Goal: Task Accomplishment & Management: Use online tool/utility

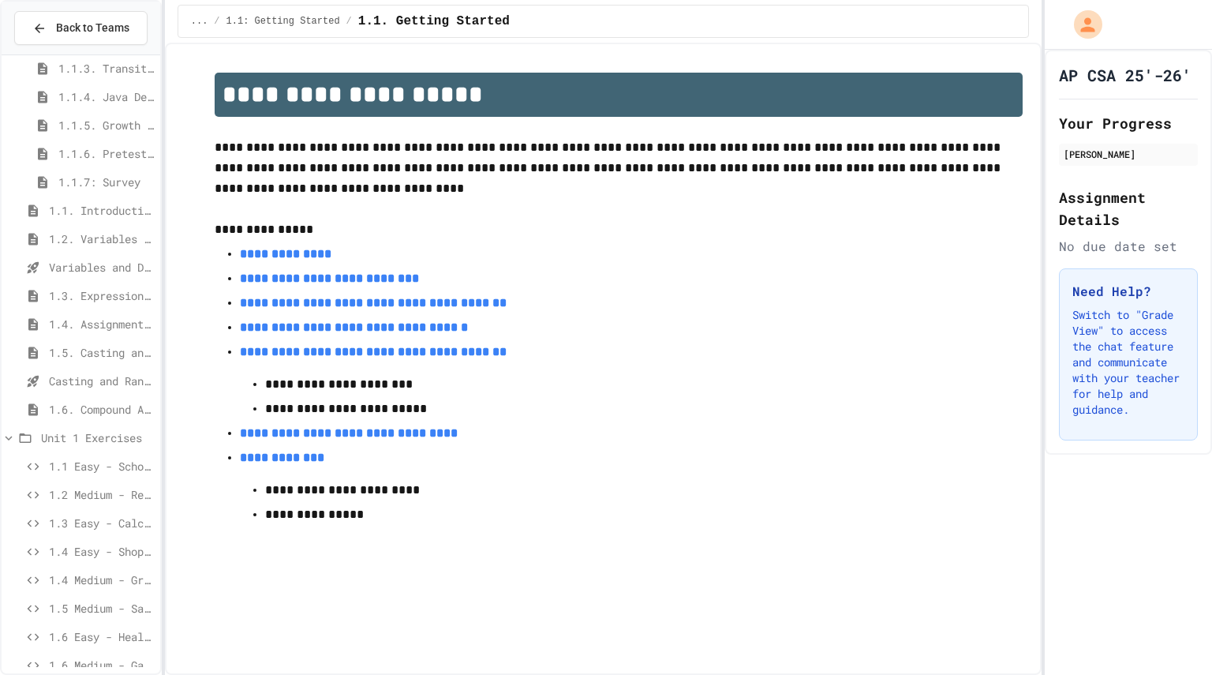
scroll to position [174, 0]
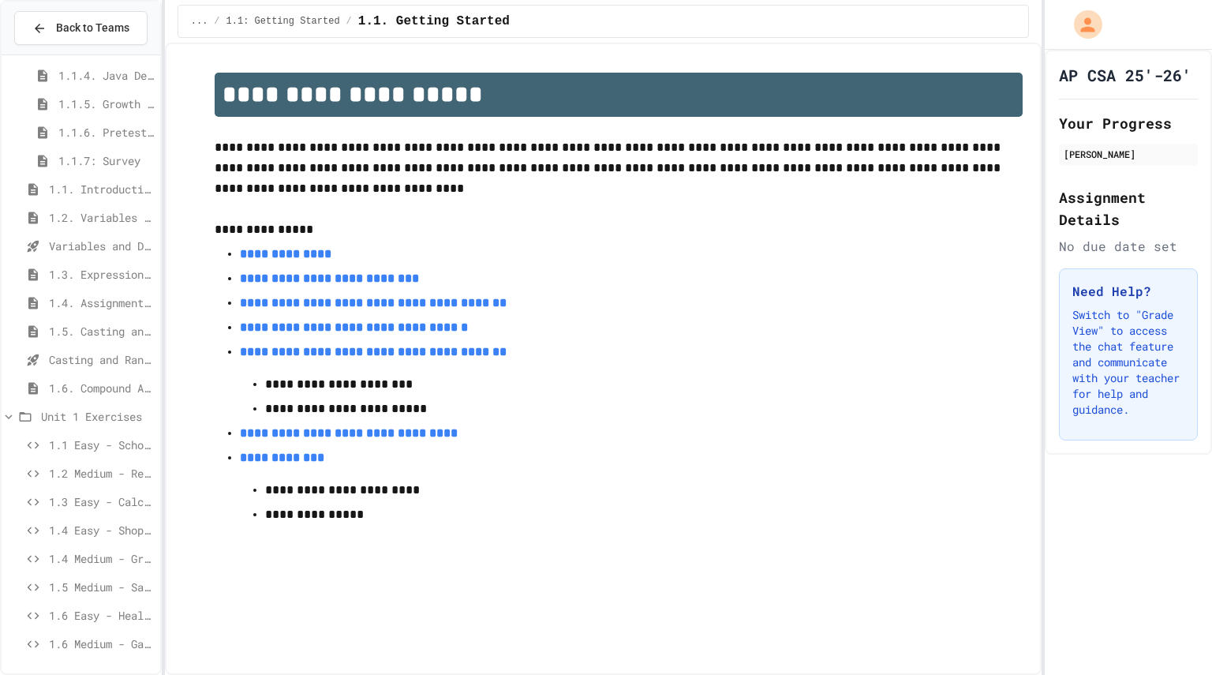
click at [9, 416] on icon at bounding box center [9, 416] width 14 height 14
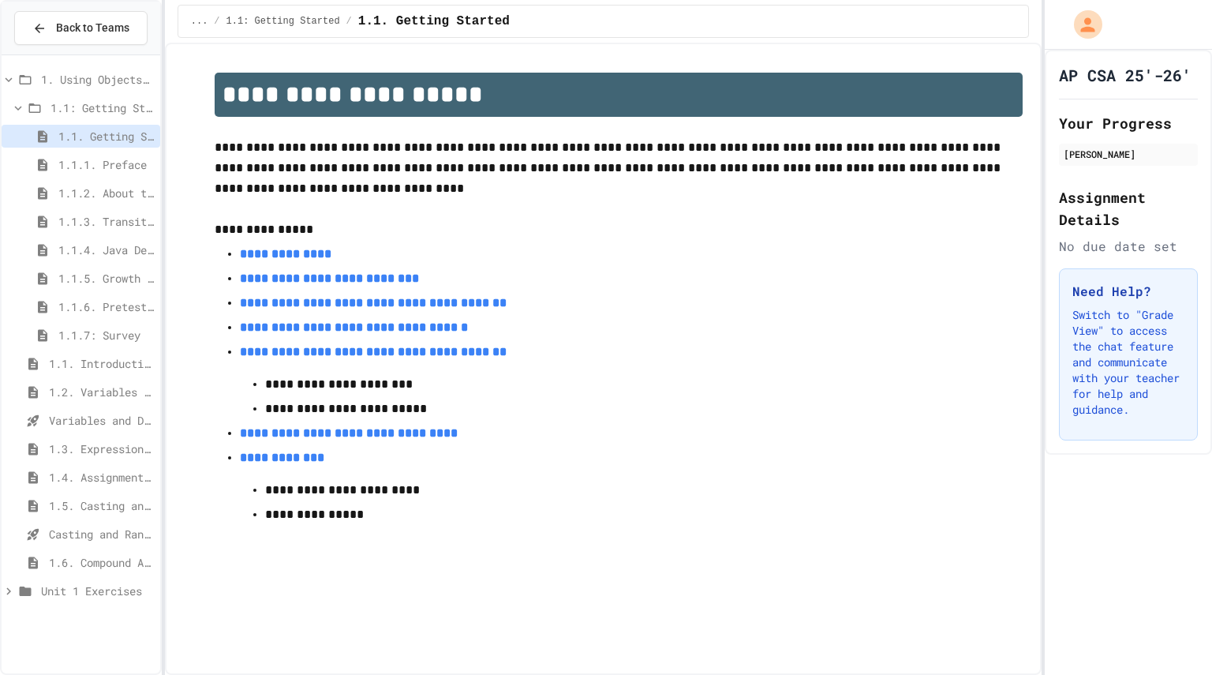
scroll to position [0, 0]
click at [9, 590] on icon at bounding box center [9, 591] width 14 height 14
click at [58, 566] on span "1.6. Compound Assignment Operators" at bounding box center [101, 562] width 105 height 17
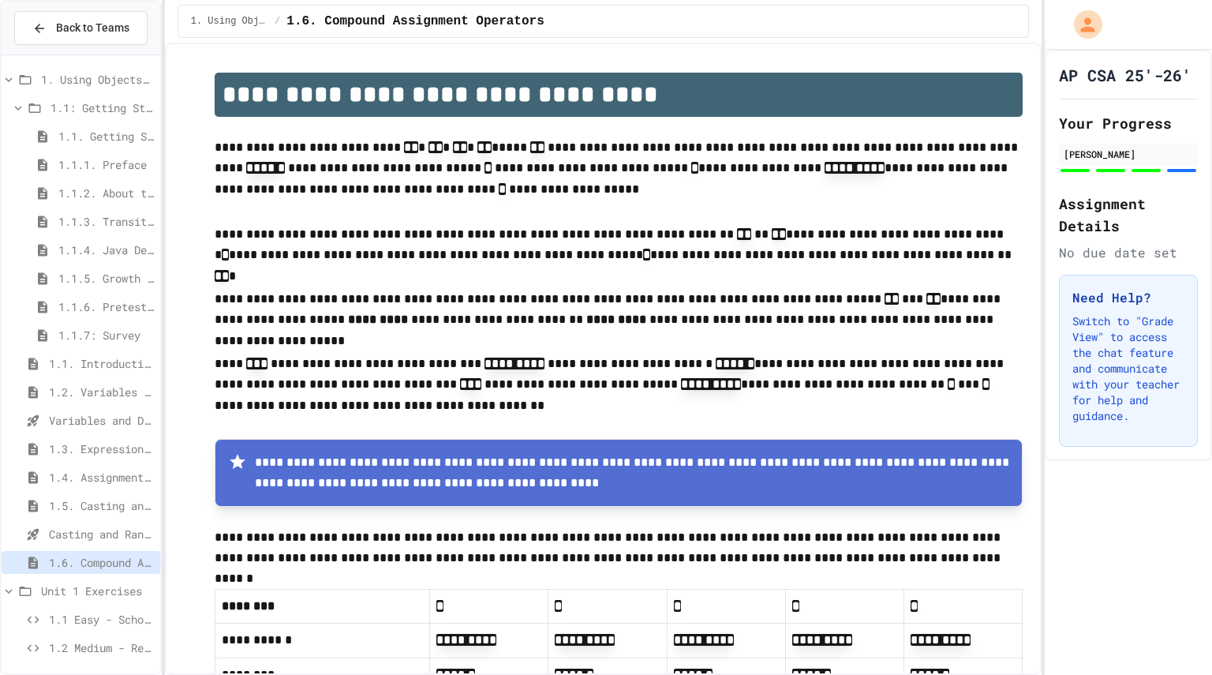
click at [77, 560] on span "1.6. Compound Assignment Operators" at bounding box center [101, 562] width 105 height 17
click at [70, 533] on span "Casting and Ranges of variables - Quiz" at bounding box center [101, 533] width 105 height 17
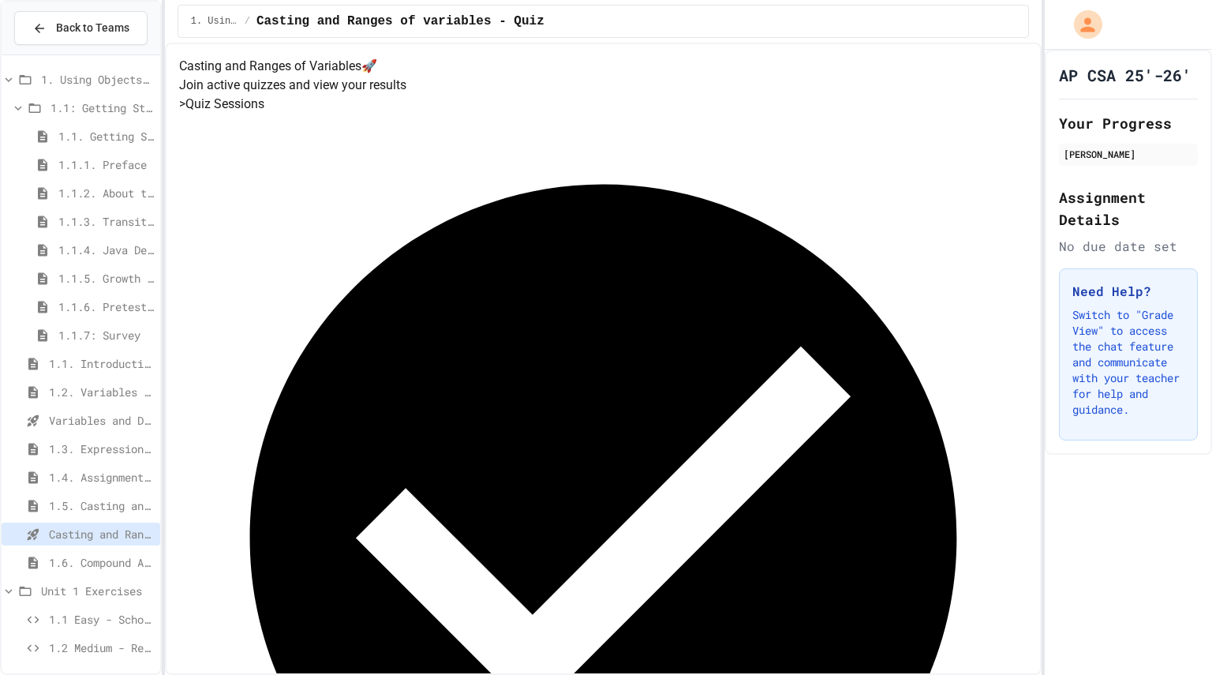
click at [60, 539] on span "Casting and Ranges of variables - Quiz" at bounding box center [101, 533] width 105 height 17
click at [55, 569] on span "1.6. Compound Assignment Operators" at bounding box center [101, 562] width 105 height 17
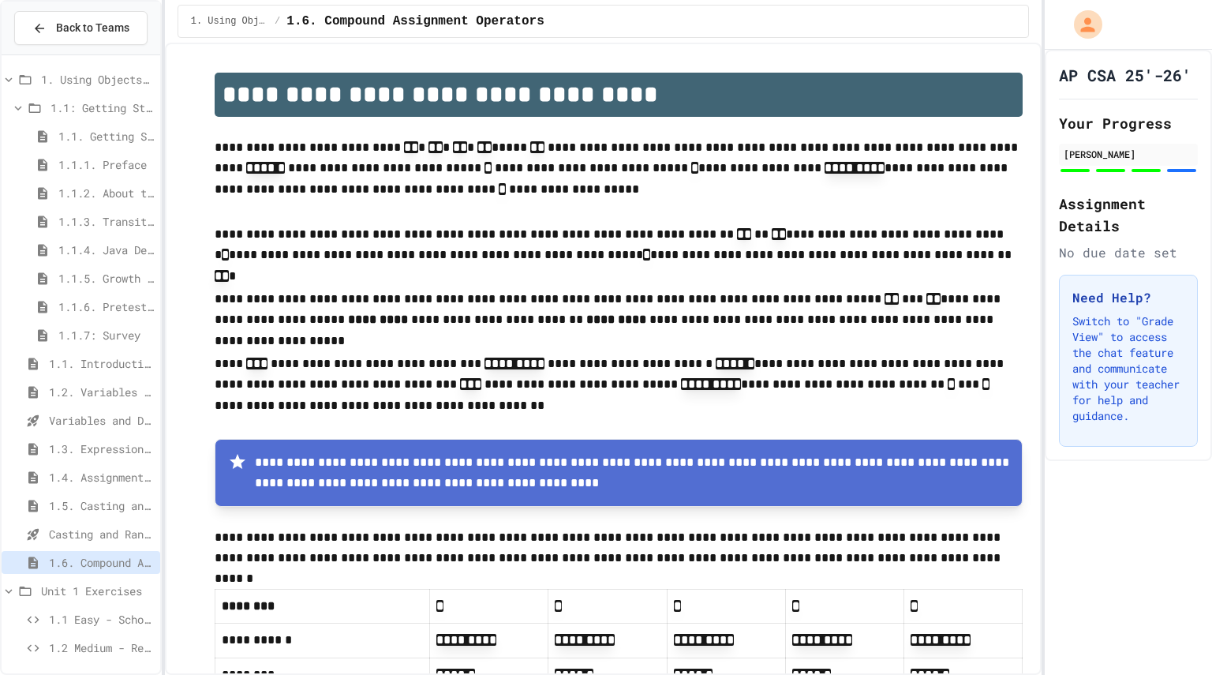
click at [66, 510] on span "1.5. Casting and Ranges of Values" at bounding box center [101, 505] width 105 height 17
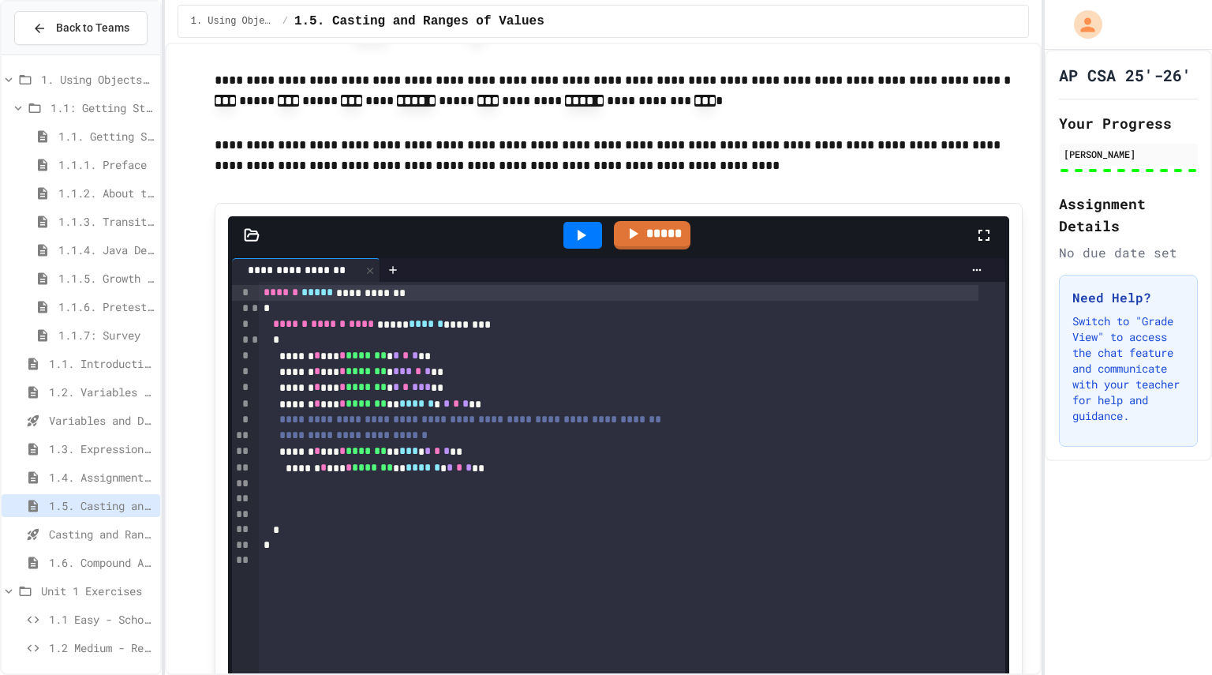
scroll to position [673, 0]
click at [578, 230] on icon at bounding box center [582, 235] width 9 height 11
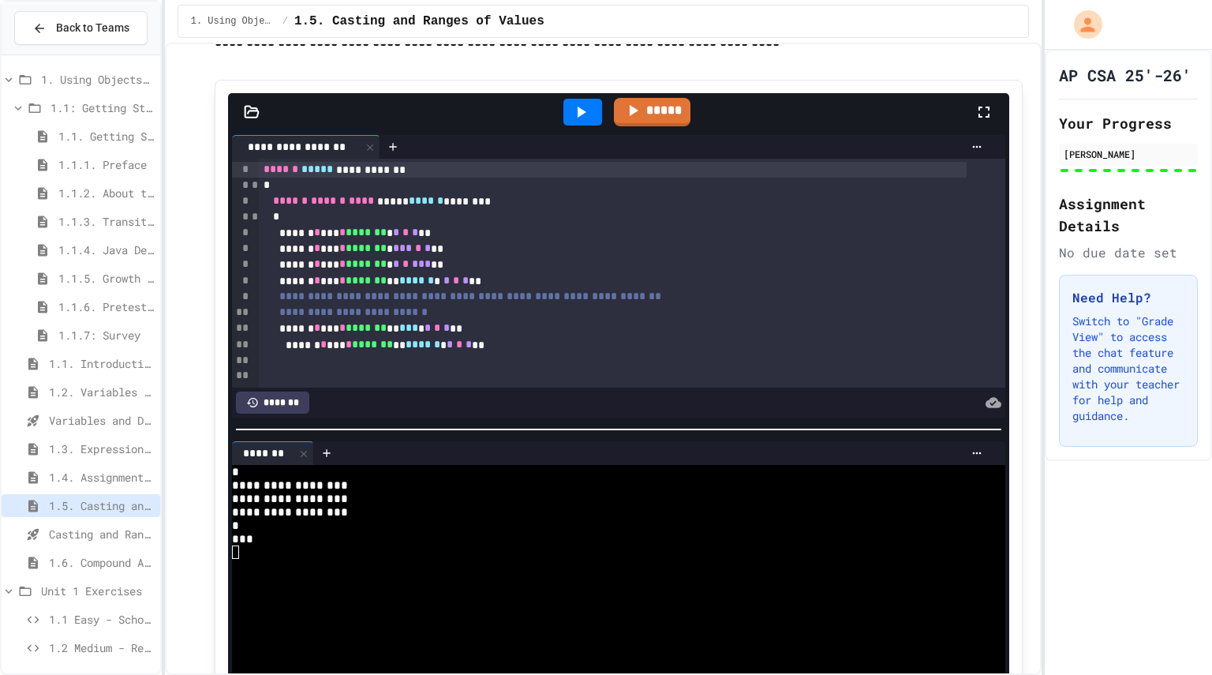
scroll to position [798, 0]
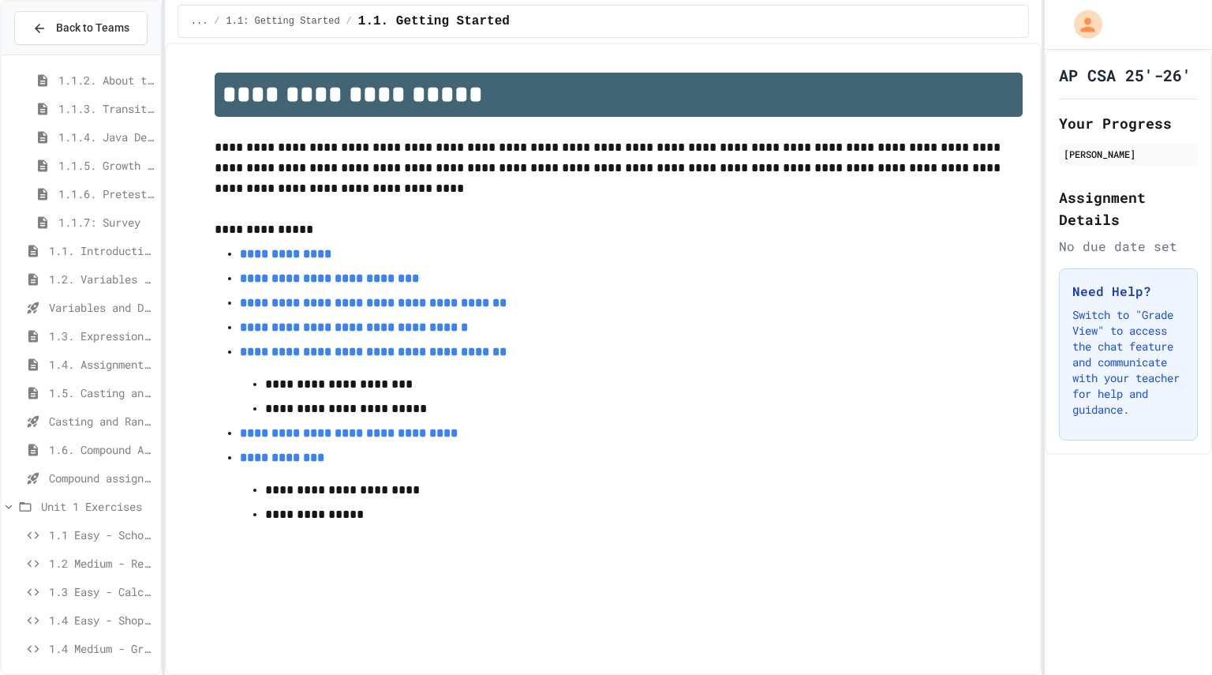
scroll to position [109, 0]
click at [95, 484] on span "Compound assignment operators - Quiz" at bounding box center [101, 481] width 105 height 17
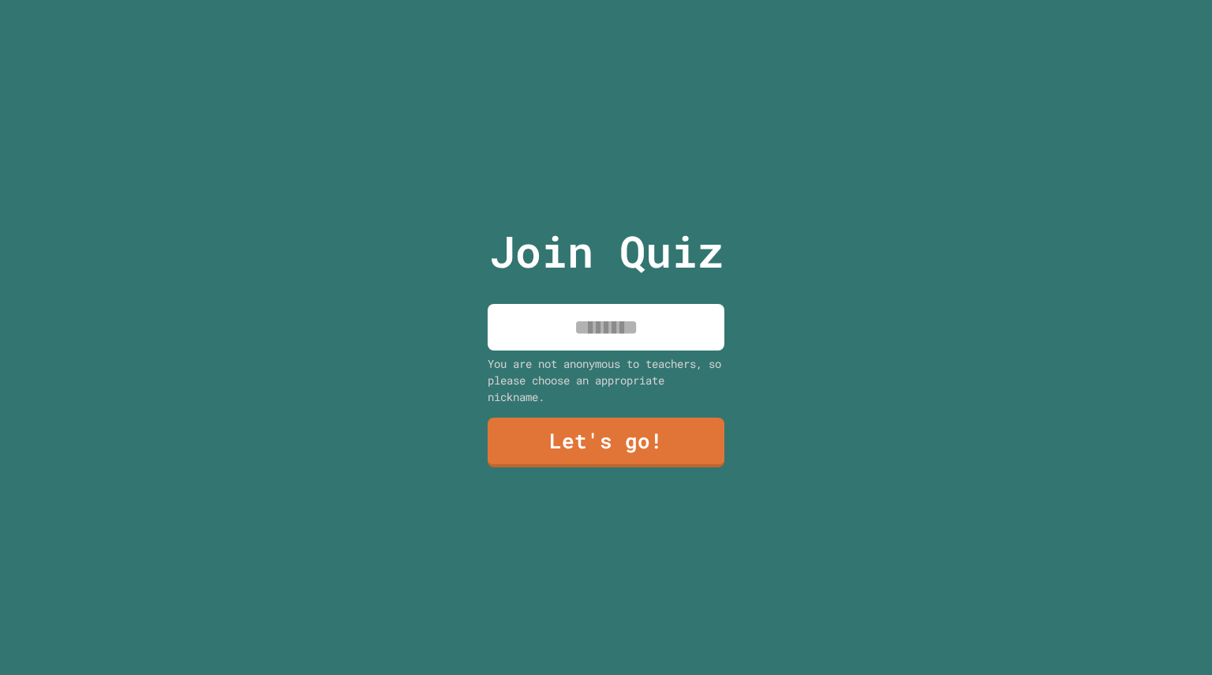
click at [643, 322] on input at bounding box center [606, 327] width 237 height 47
type input "******"
click at [605, 426] on link "Let's go!" at bounding box center [605, 441] width 231 height 52
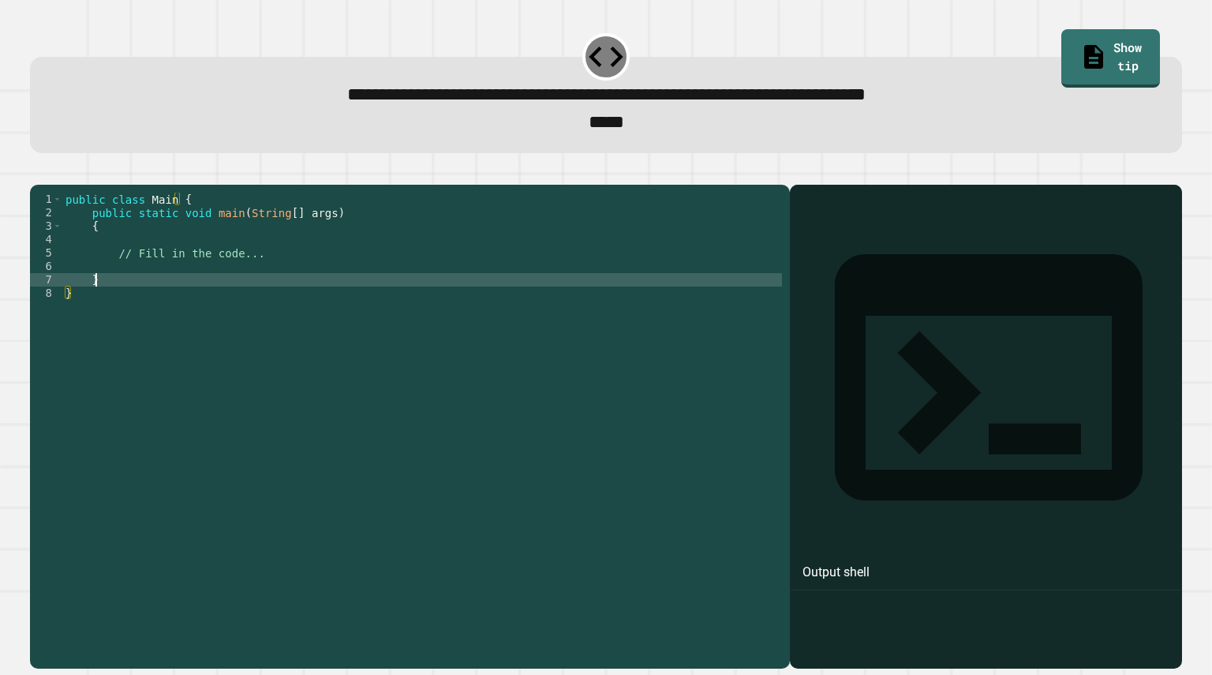
click at [184, 305] on div "public class Main { public static void main ( String [ ] args ) { // Fill in th…" at bounding box center [422, 407] width 720 height 429
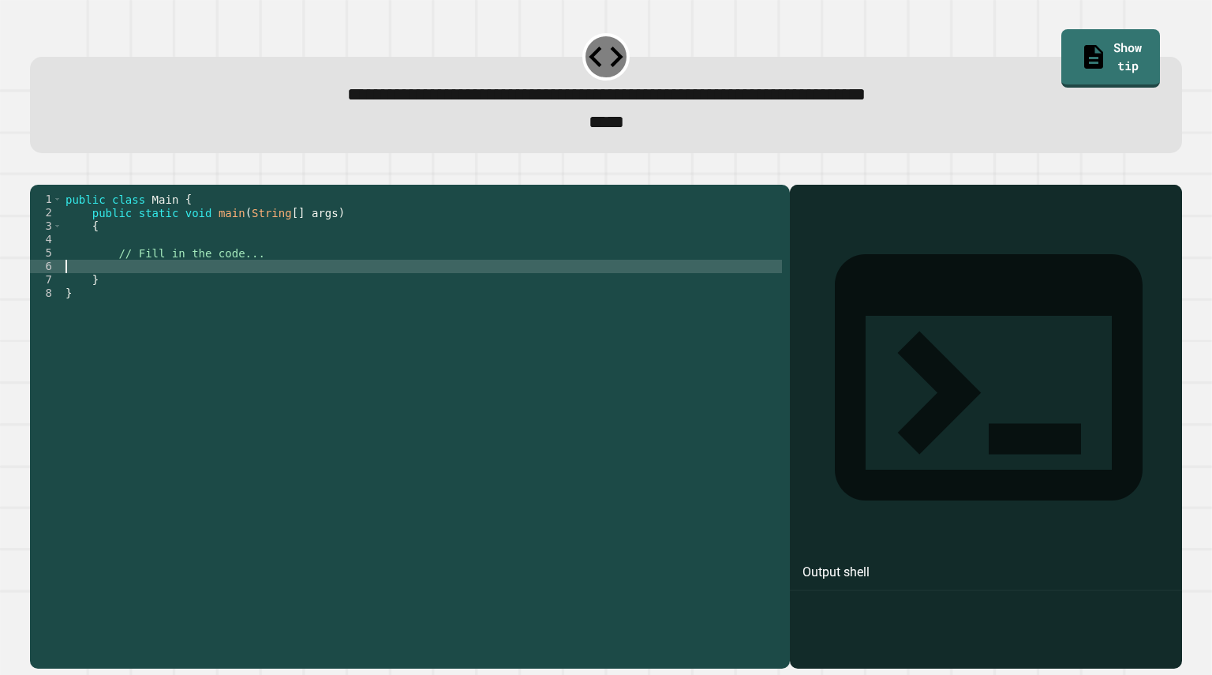
click at [203, 293] on div "public class Main { public static void main ( String [ ] args ) { // Fill in th…" at bounding box center [422, 407] width 720 height 429
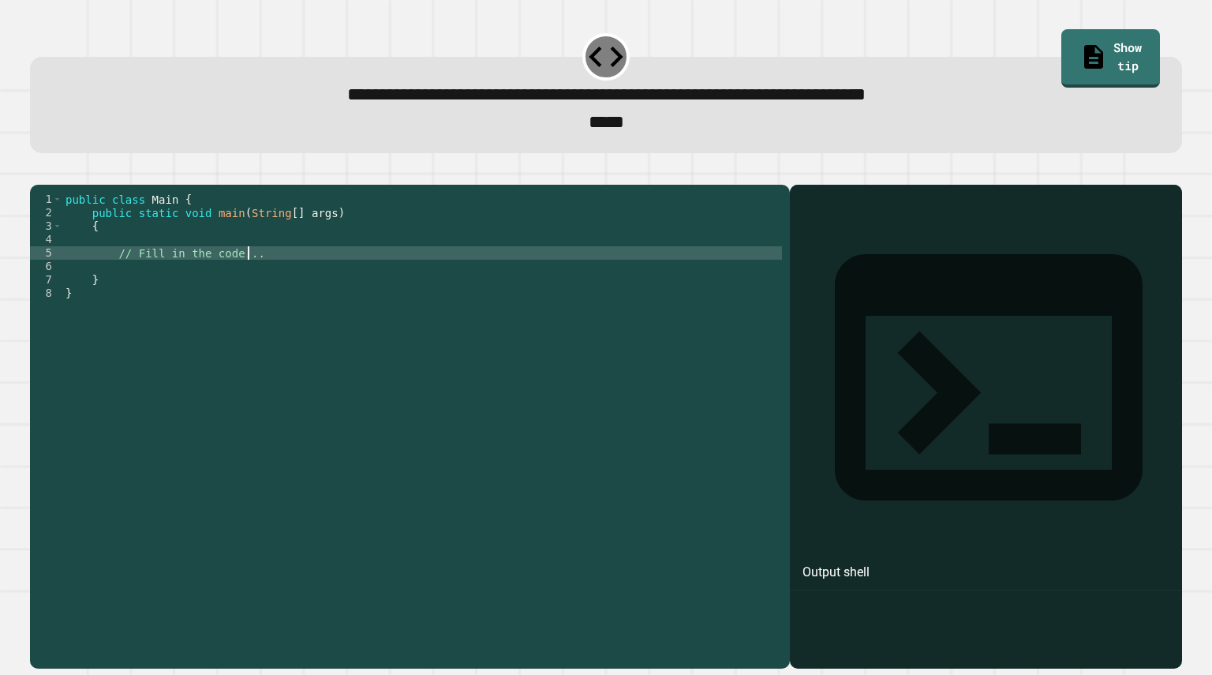
click at [284, 280] on div "public class Main { public static void main ( String [ ] args ) { // Fill in th…" at bounding box center [422, 407] width 720 height 429
type textarea "**********"
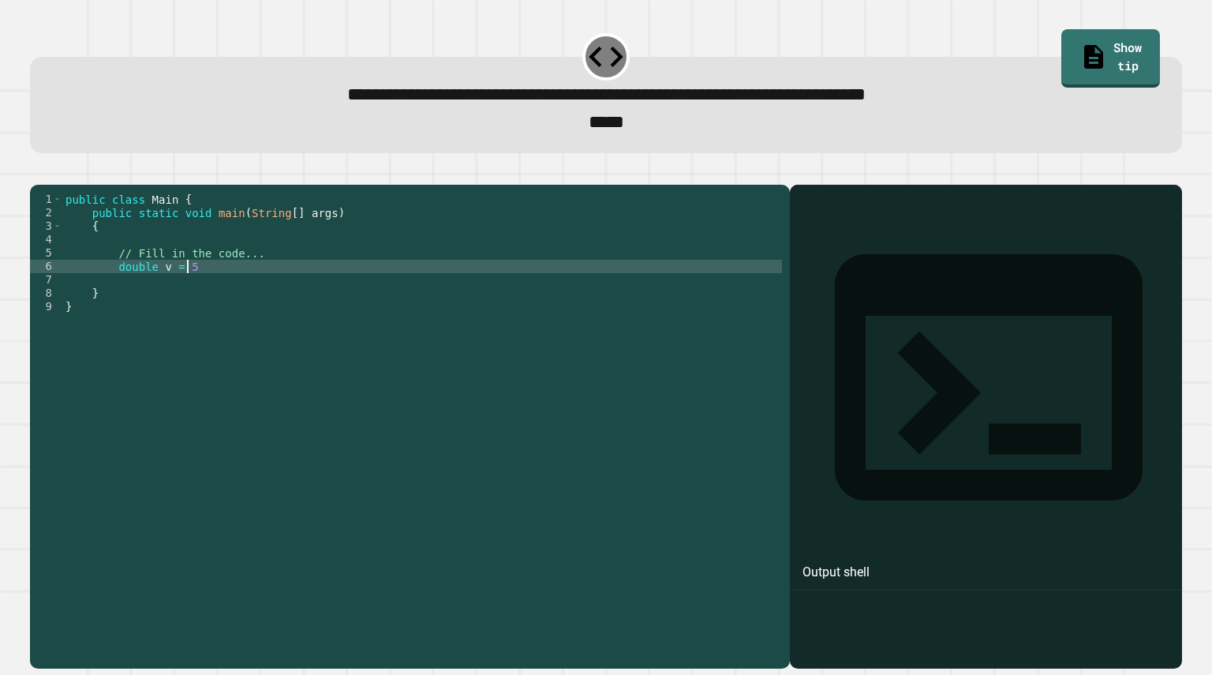
scroll to position [0, 9]
click at [38, 171] on icon "button" at bounding box center [38, 171] width 0 height 0
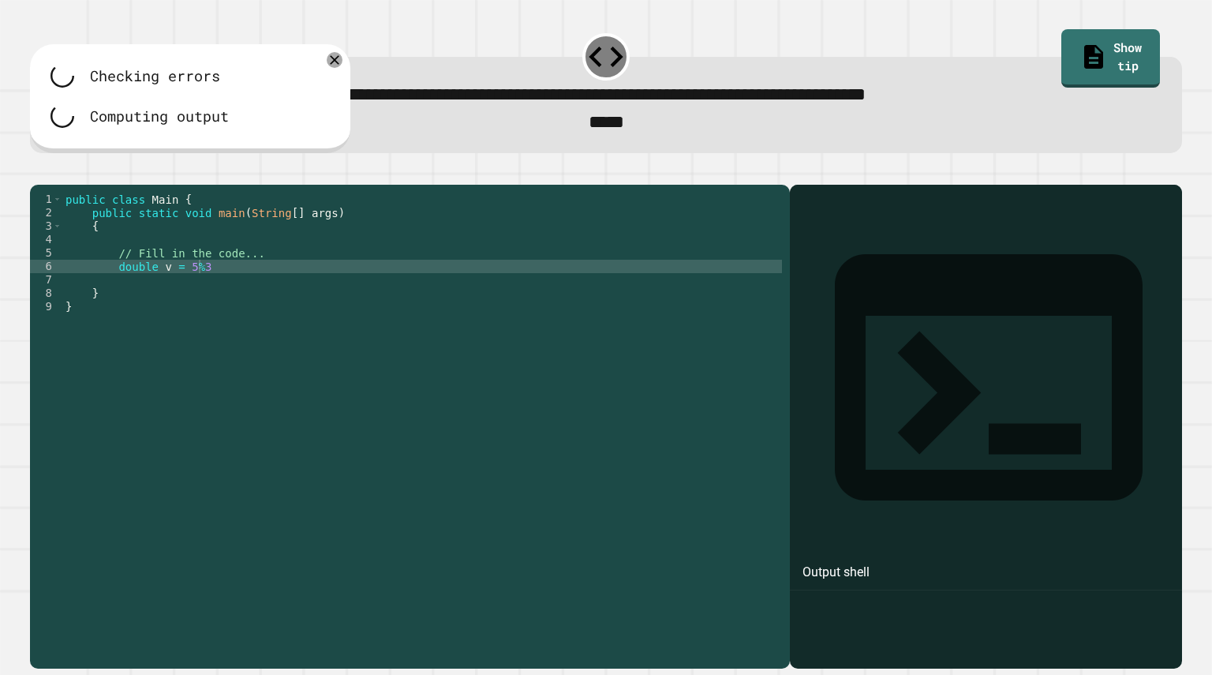
click at [275, 293] on div "public class Main { public static void main ( String [ ] args ) { // Fill in th…" at bounding box center [422, 407] width 720 height 429
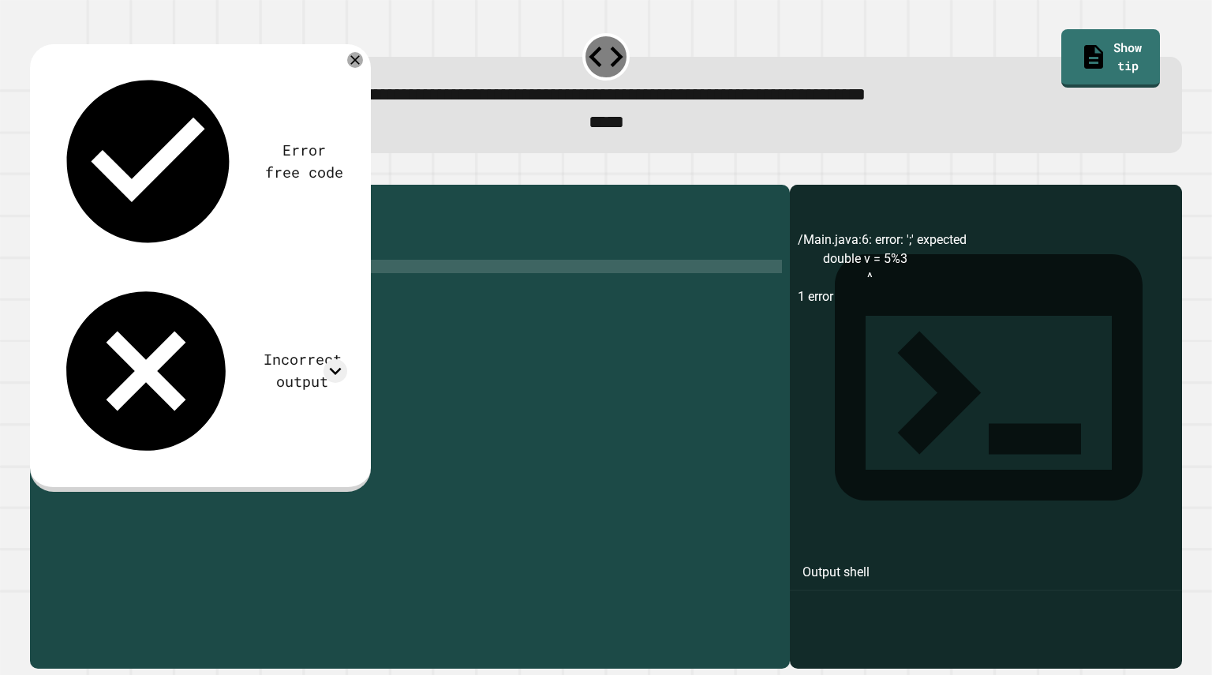
scroll to position [0, 9]
type textarea "**********"
click at [38, 171] on icon "button" at bounding box center [38, 171] width 0 height 0
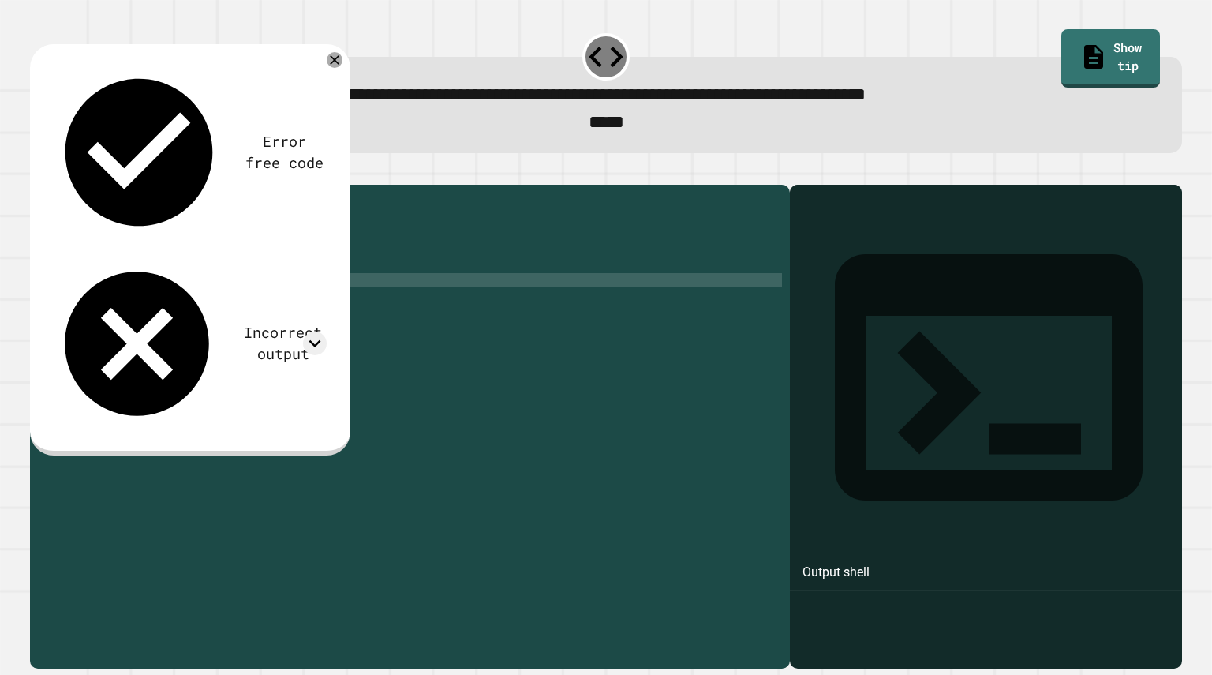
scroll to position [0, 0]
click at [258, 302] on div "public class Main { public static void main ( String [ ] args ) { // Fill in th…" at bounding box center [422, 407] width 720 height 429
click at [258, 292] on div "public class Main { public static void main ( String [ ] args ) { // Fill in th…" at bounding box center [422, 407] width 720 height 429
click at [38, 171] on icon "button" at bounding box center [38, 171] width 0 height 0
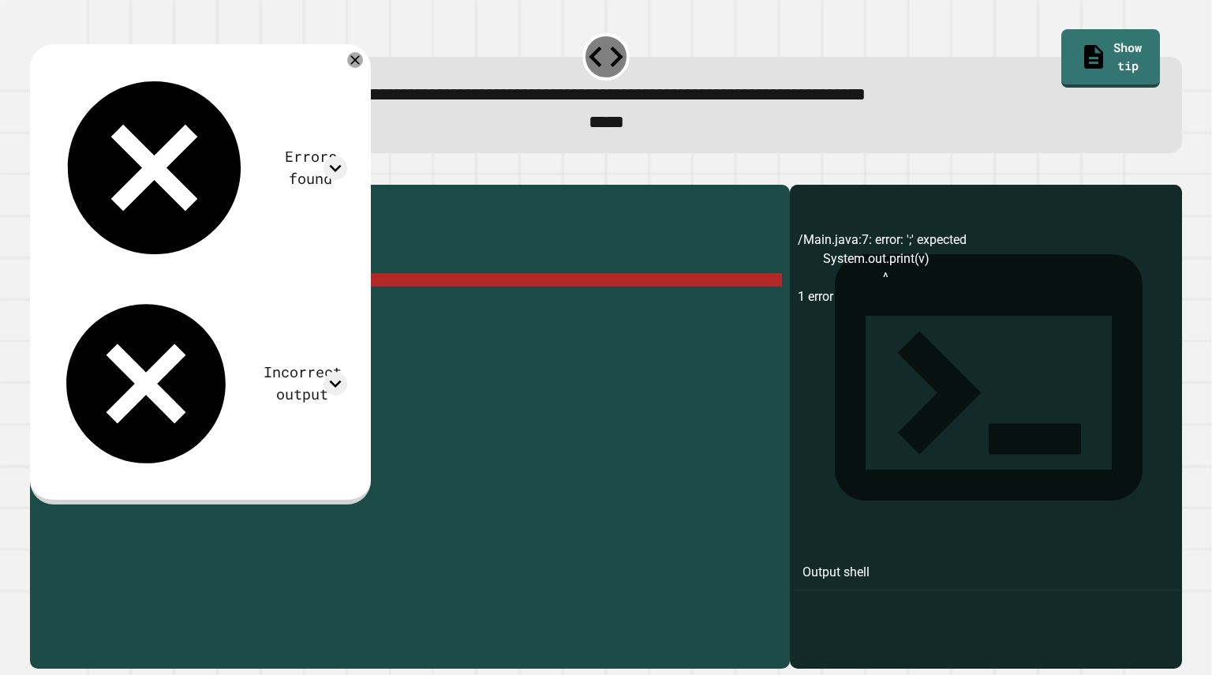
click at [260, 301] on div "public class Main { public static void main ( String [ ] args ) { // Fill in th…" at bounding box center [425, 407] width 713 height 429
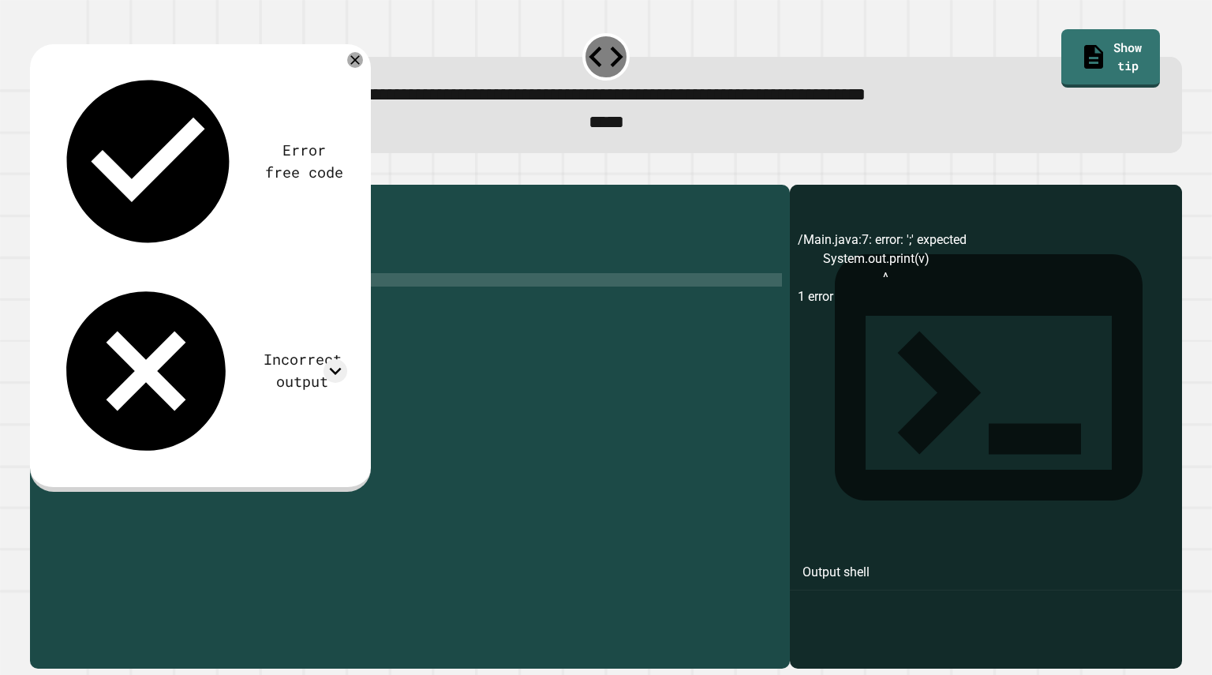
scroll to position [0, 11]
click at [38, 171] on icon "button" at bounding box center [38, 171] width 0 height 0
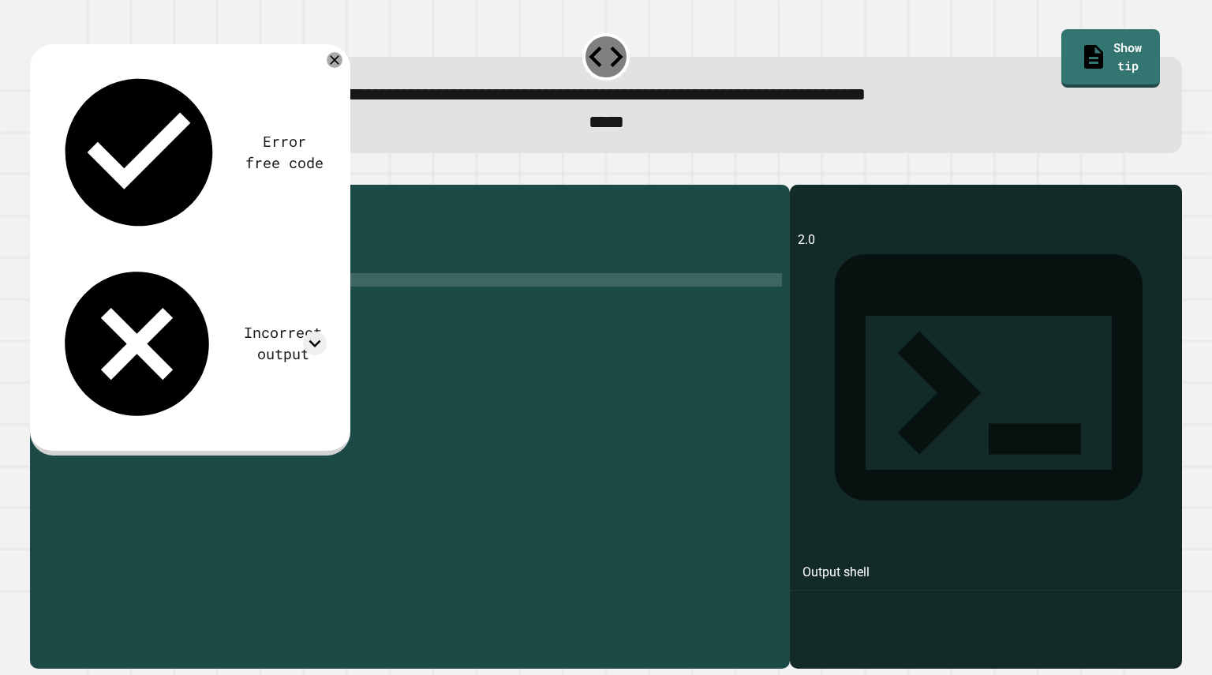
click at [239, 322] on div "Incorrect output" at bounding box center [282, 343] width 87 height 43
click at [312, 331] on icon at bounding box center [315, 343] width 24 height 24
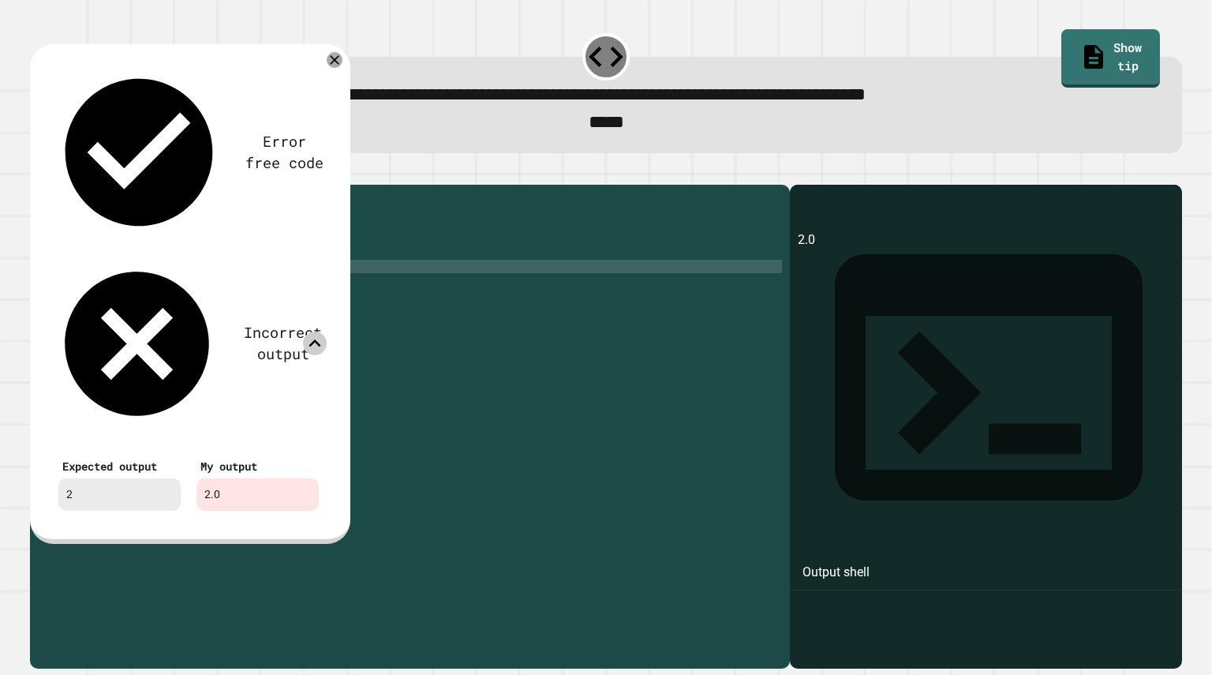
click at [143, 294] on div "public class Main { public static void main ( String [ ] args ) { // Fill in th…" at bounding box center [425, 407] width 713 height 429
type textarea "**********"
click at [329, 68] on icon at bounding box center [335, 60] width 16 height 16
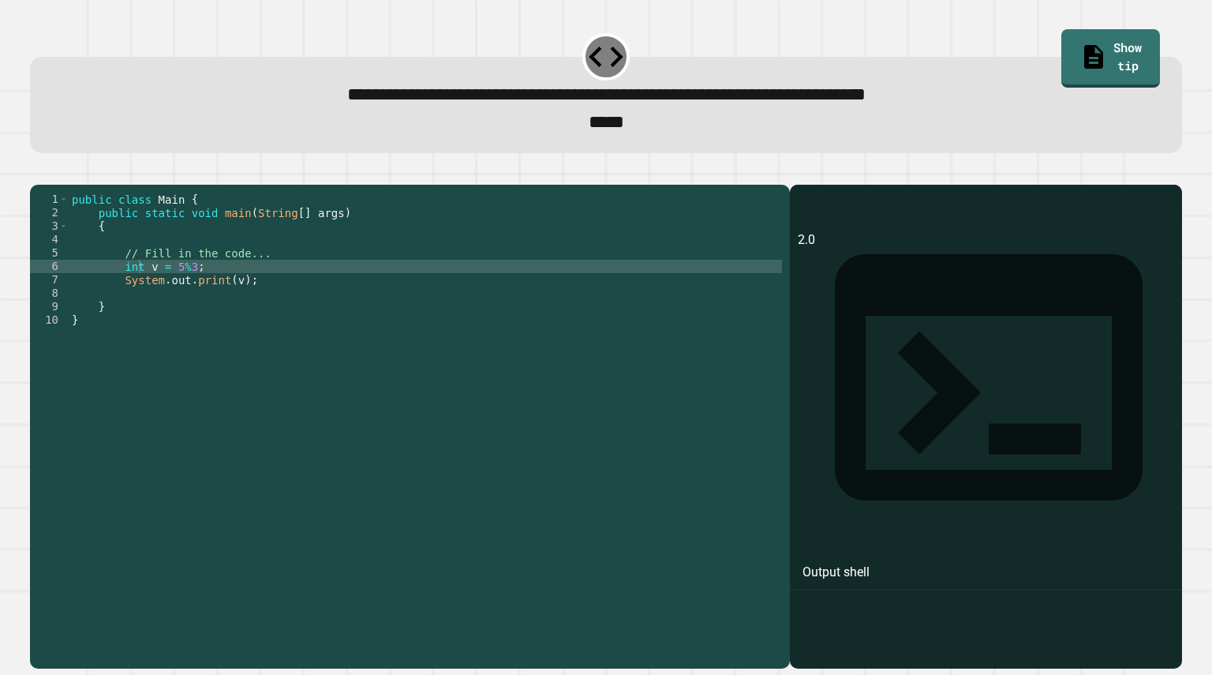
click at [53, 186] on icon "button" at bounding box center [48, 180] width 9 height 11
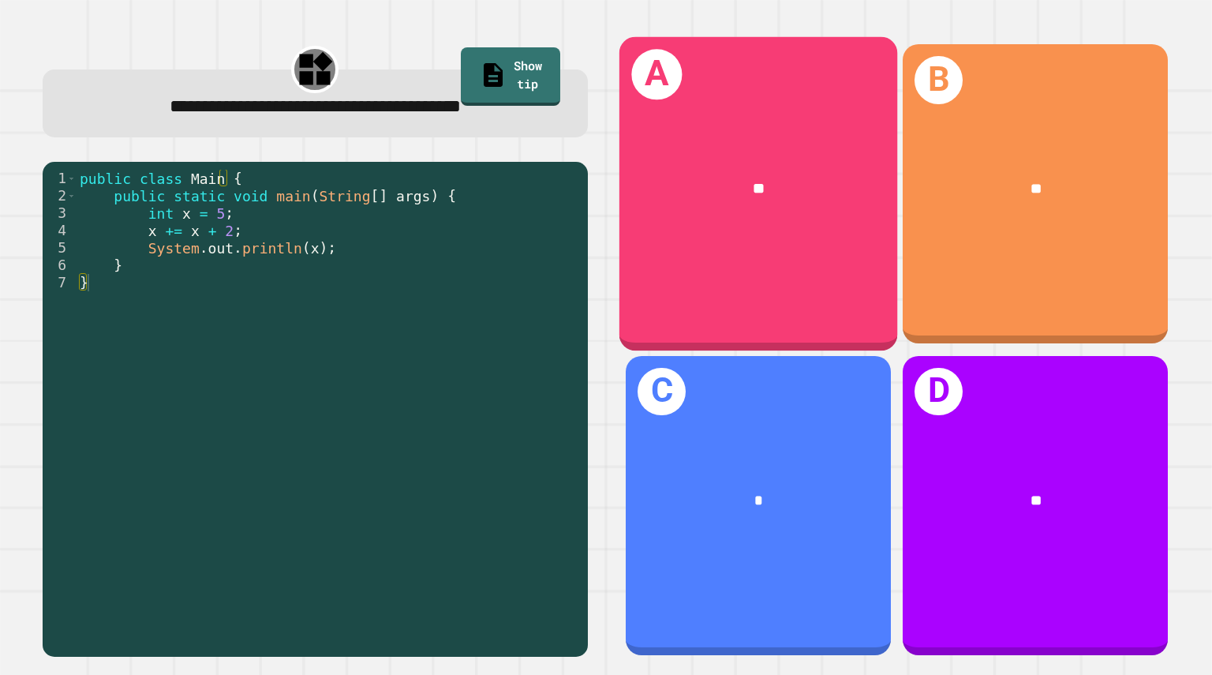
click at [720, 222] on div "**" at bounding box center [758, 190] width 278 height 84
click at [720, 256] on div "A **" at bounding box center [758, 194] width 278 height 314
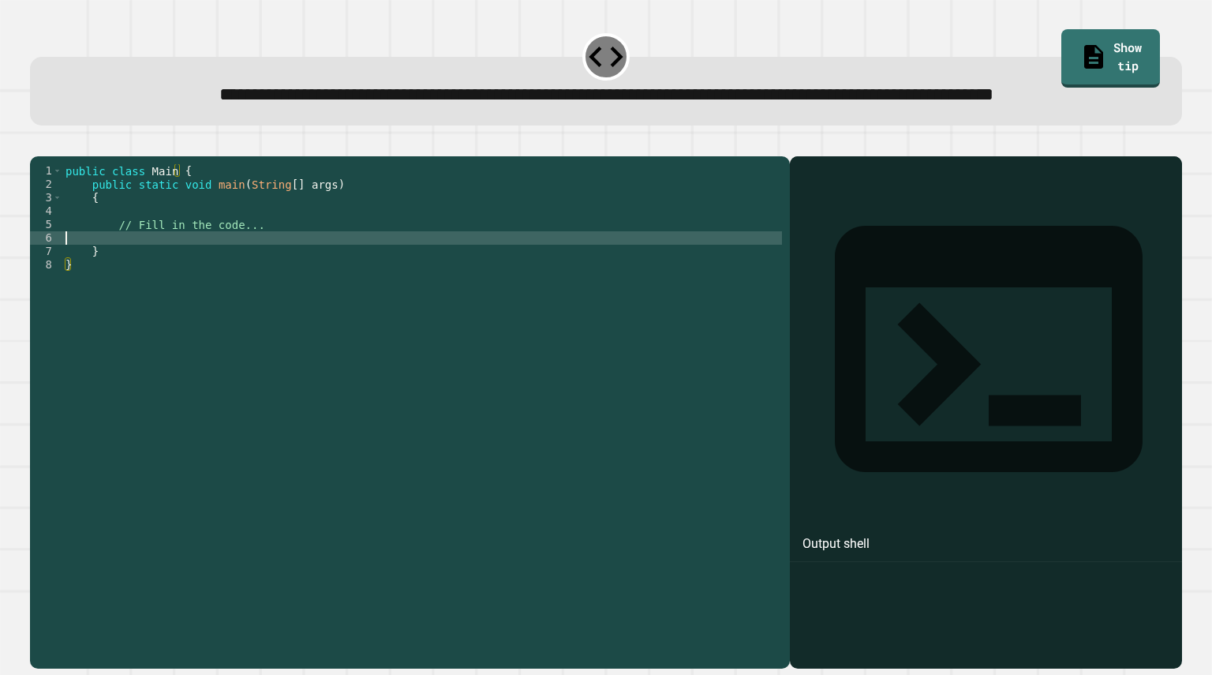
click at [267, 297] on div "public class Main { public static void main ( String [ ] args ) { // Fill in th…" at bounding box center [422, 378] width 720 height 429
click at [319, 278] on div "public class Main { public static void main ( String [ ] args ) { // Fill in th…" at bounding box center [422, 378] width 720 height 429
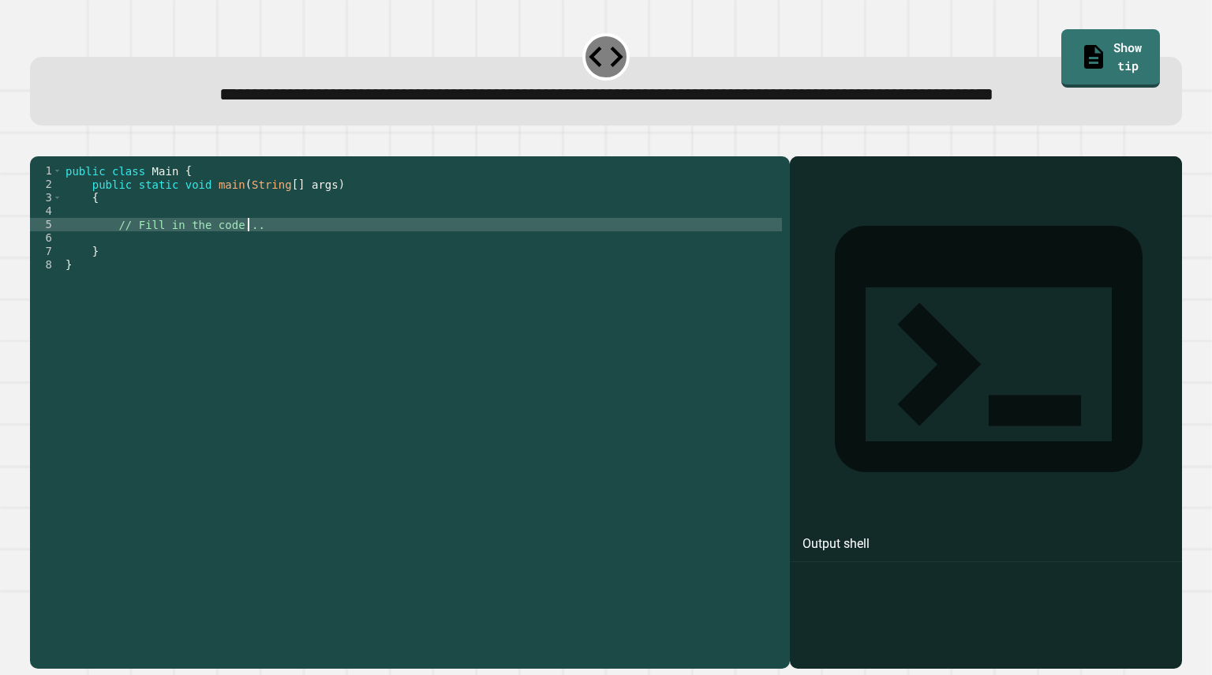
type textarea "**********"
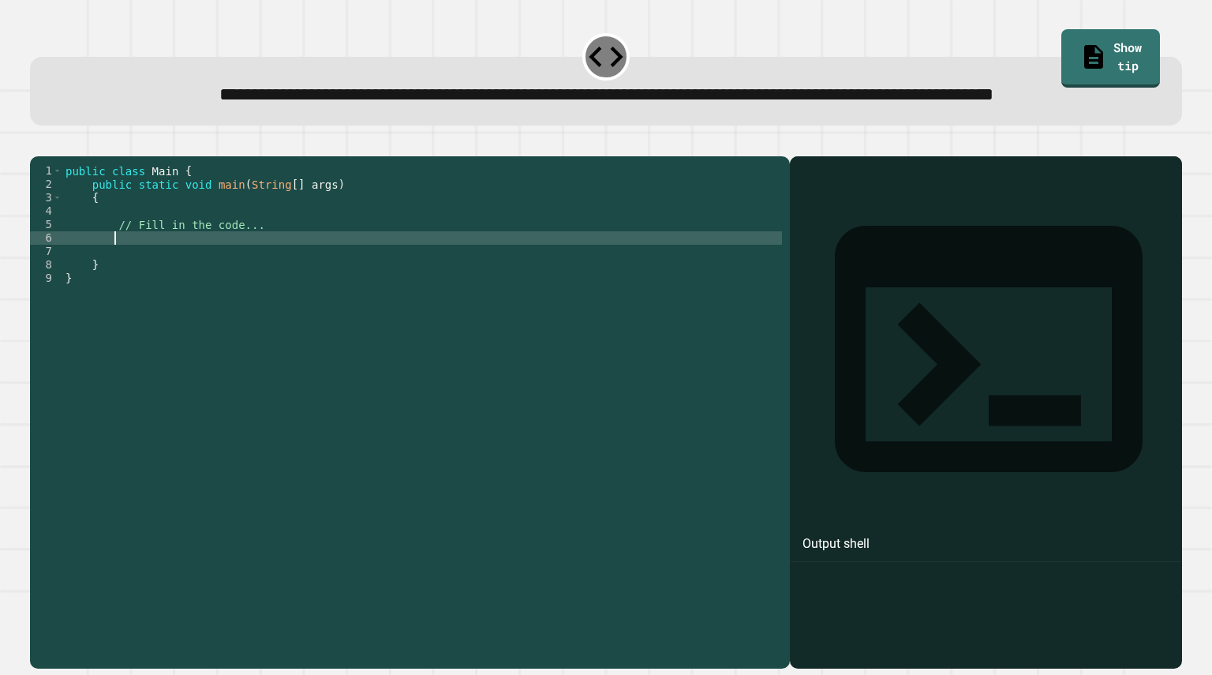
scroll to position [0, 2]
type textarea "*"
type textarea "**********"
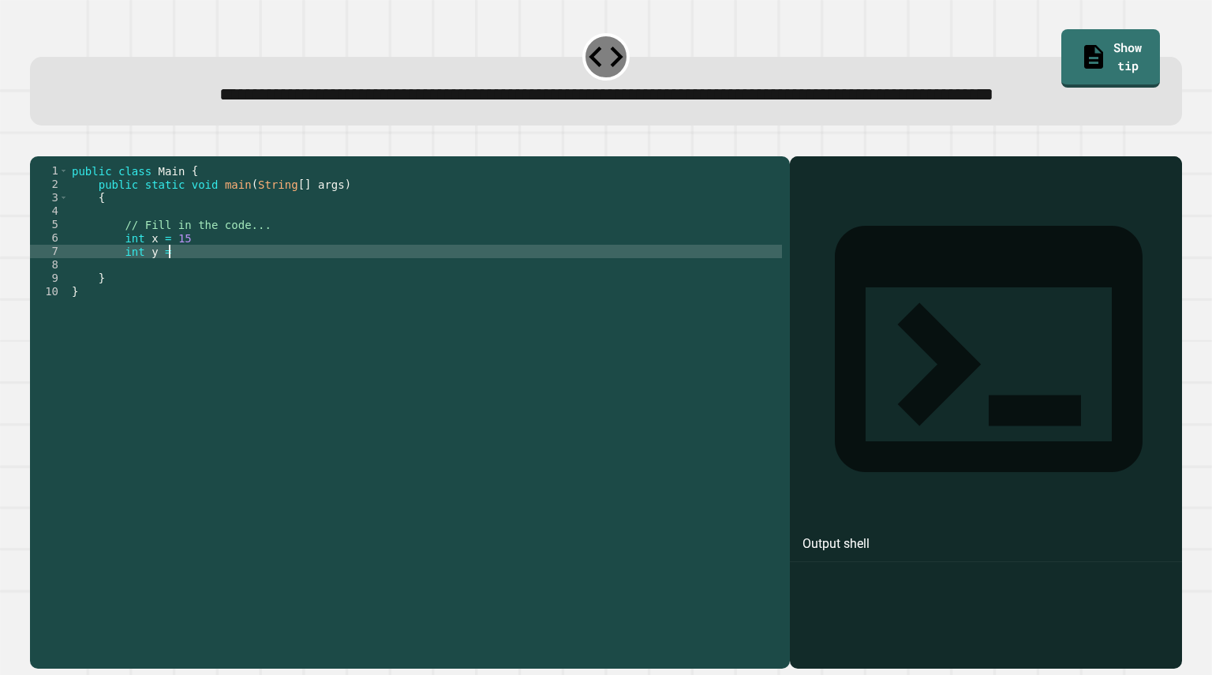
type textarea "*********"
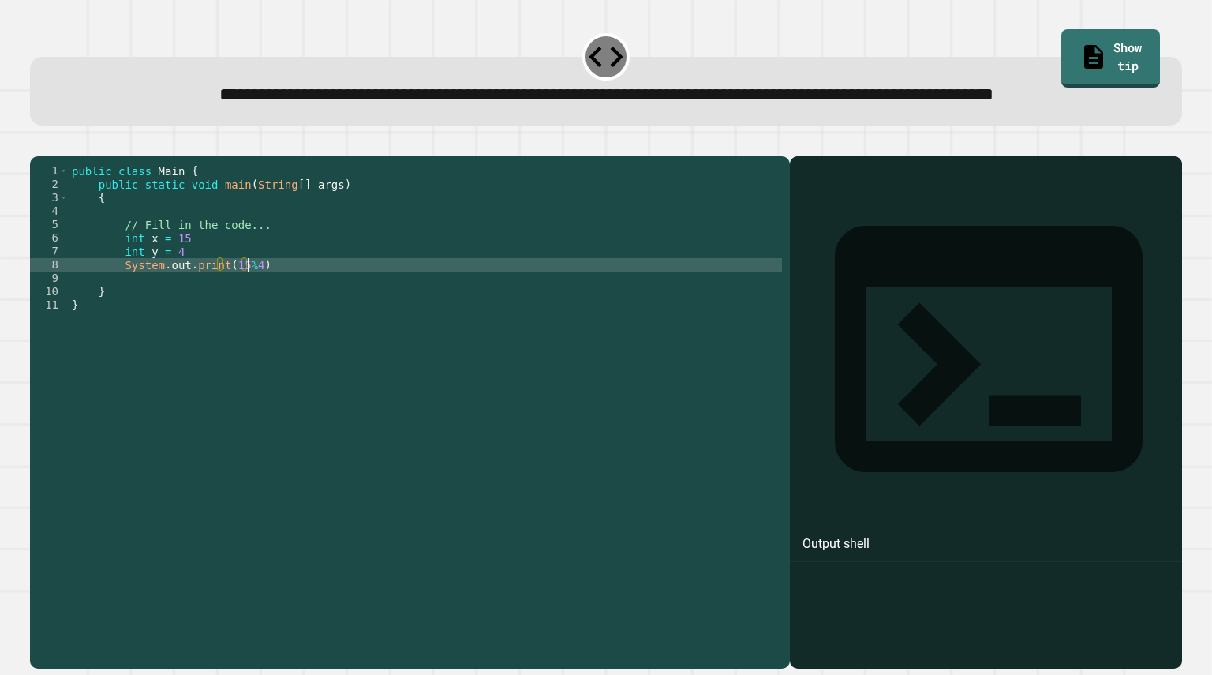
scroll to position [0, 12]
click at [53, 159] on icon "button" at bounding box center [48, 153] width 9 height 11
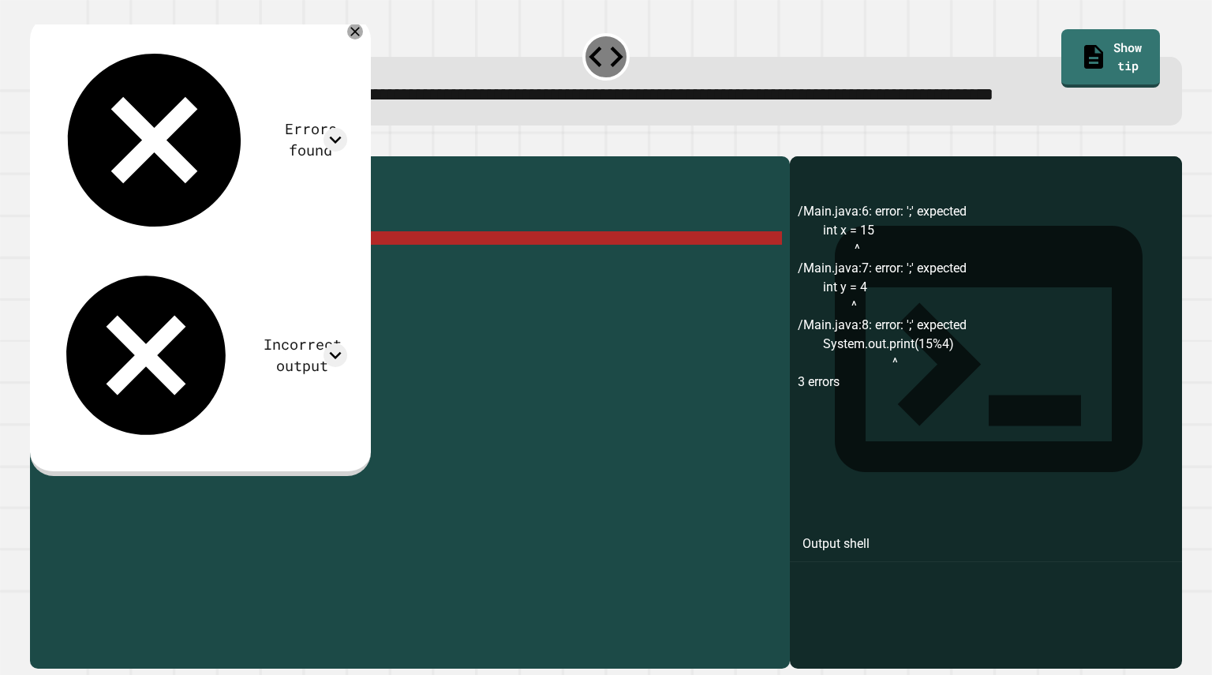
scroll to position [0, 7]
click at [211, 290] on div "public class Main { public static void main ( String [ ] args ) { // Fill in th…" at bounding box center [425, 378] width 713 height 429
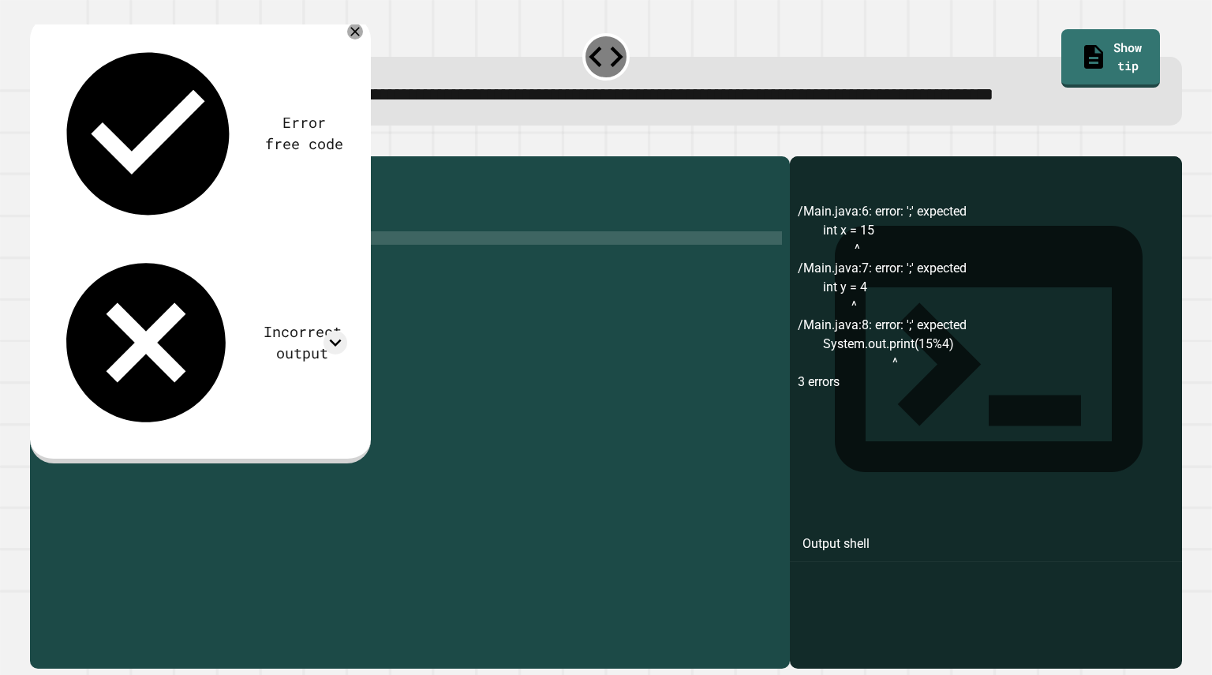
click at [215, 297] on div "public class Main { public static void main ( String [ ] args ) { // Fill in th…" at bounding box center [425, 378] width 713 height 429
click at [218, 302] on div "public class Main { public static void main ( String [ ] args ) { // Fill in th…" at bounding box center [425, 378] width 713 height 429
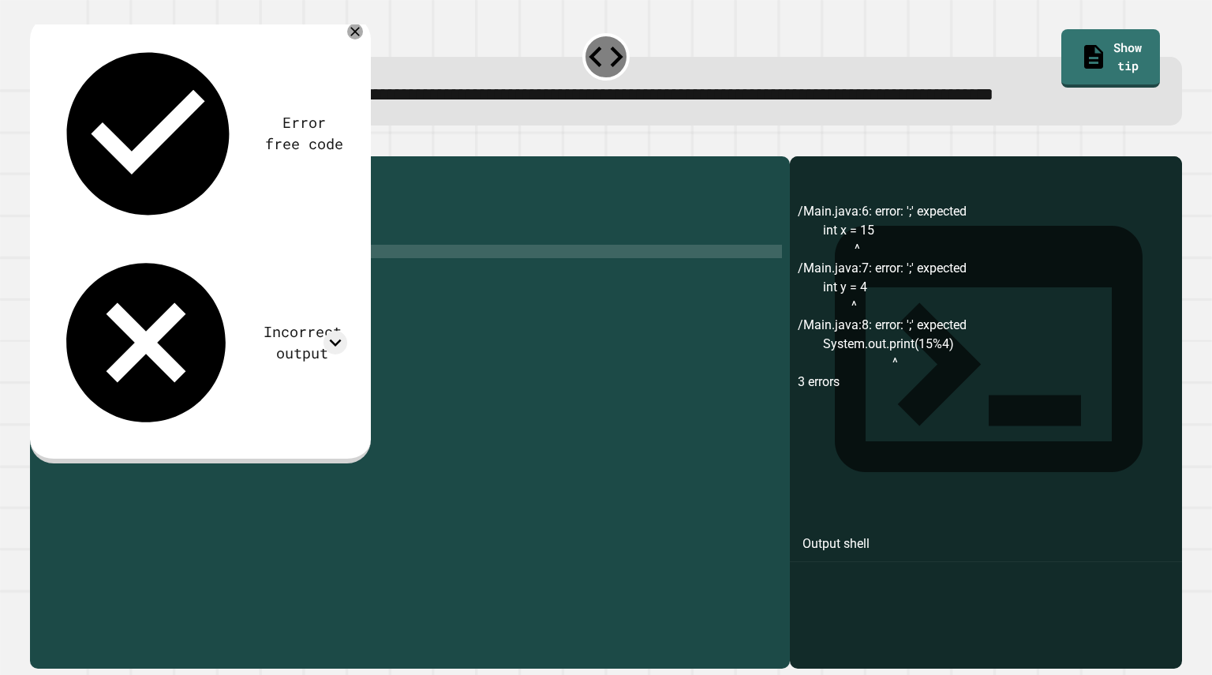
click at [283, 317] on div "public class Main { public static void main ( String [ ] args ) { // Fill in th…" at bounding box center [425, 378] width 713 height 429
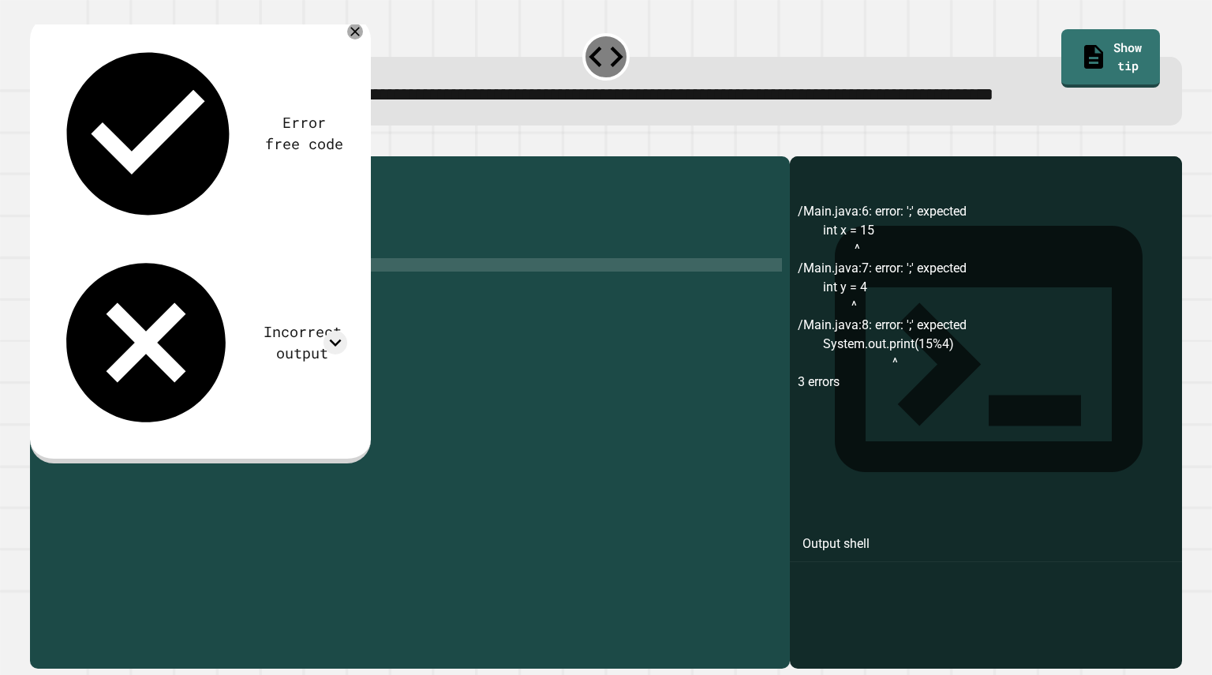
scroll to position [0, 13]
type textarea "**********"
click at [38, 144] on button "button" at bounding box center [38, 144] width 0 height 0
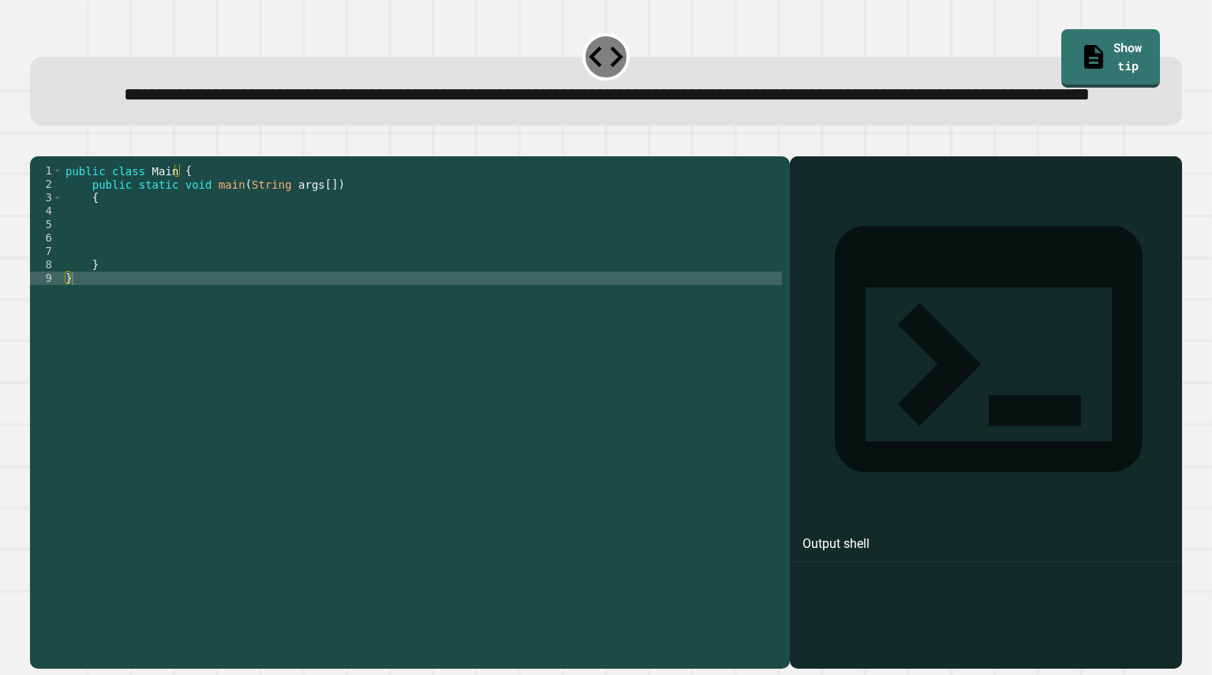
click at [203, 271] on div "public class Main { public static void main ( String args [ ]) { } }" at bounding box center [422, 378] width 720 height 429
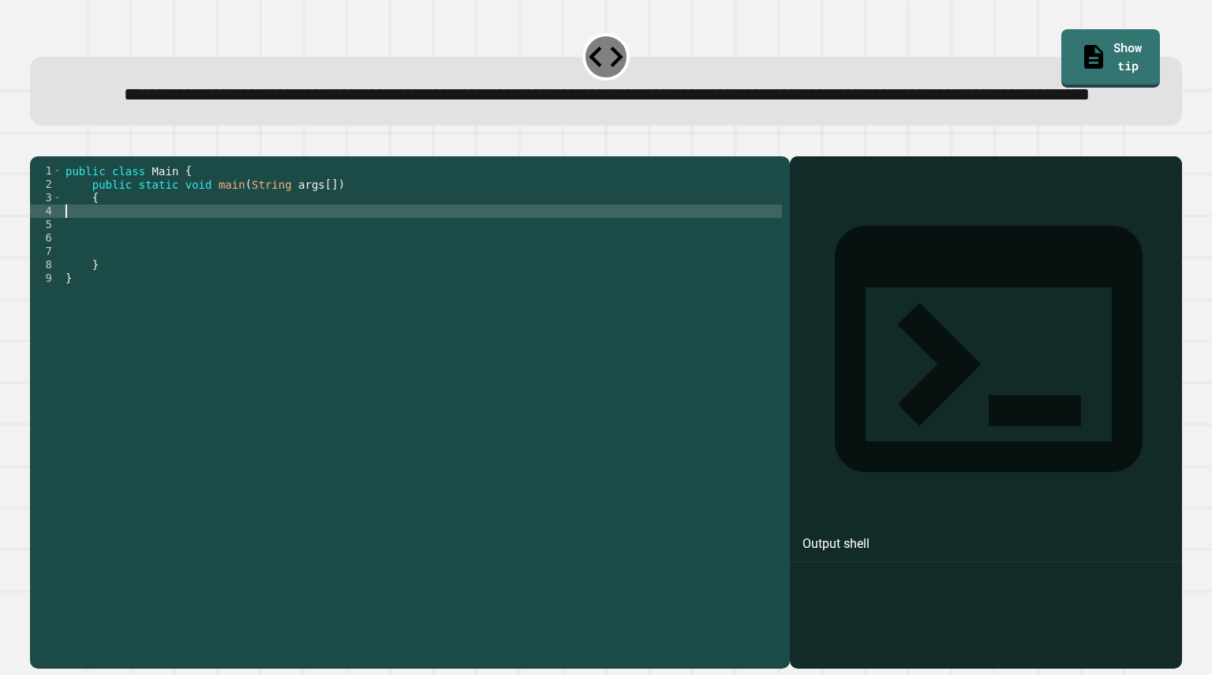
click at [245, 260] on div "public class Main { public static void main ( String args [ ]) { } }" at bounding box center [422, 378] width 720 height 429
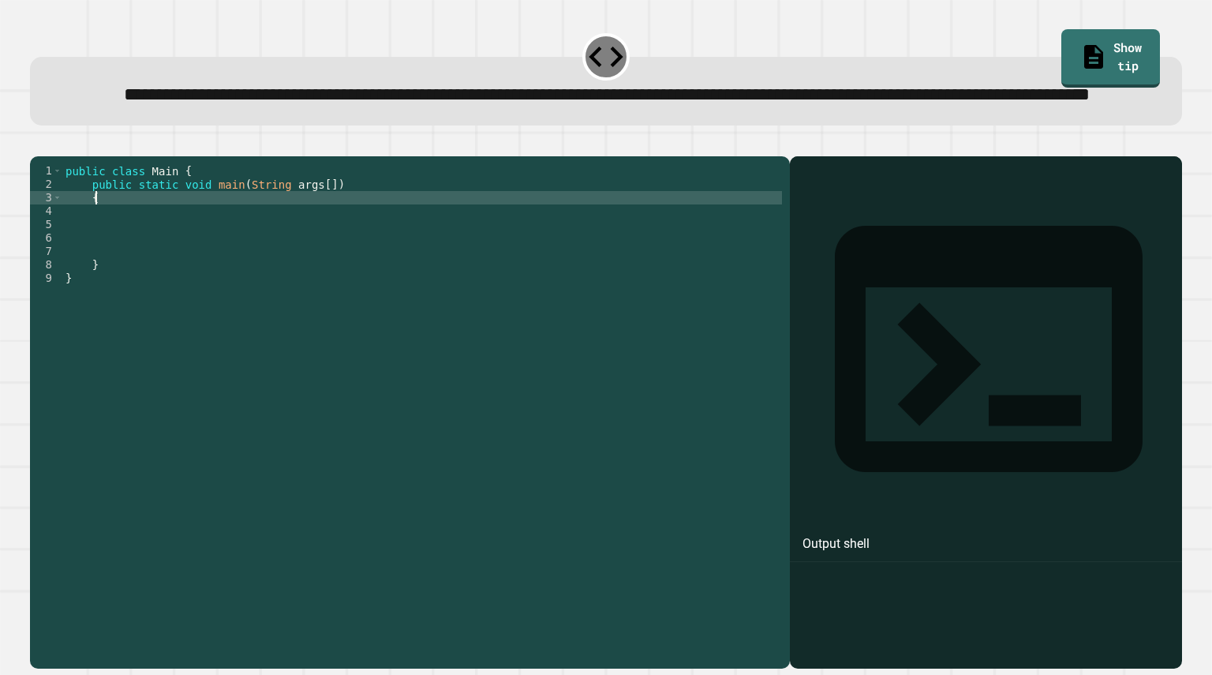
click at [316, 247] on div "public class Main { public static void main ( String args [ ]) { } }" at bounding box center [422, 378] width 720 height 429
type textarea "*"
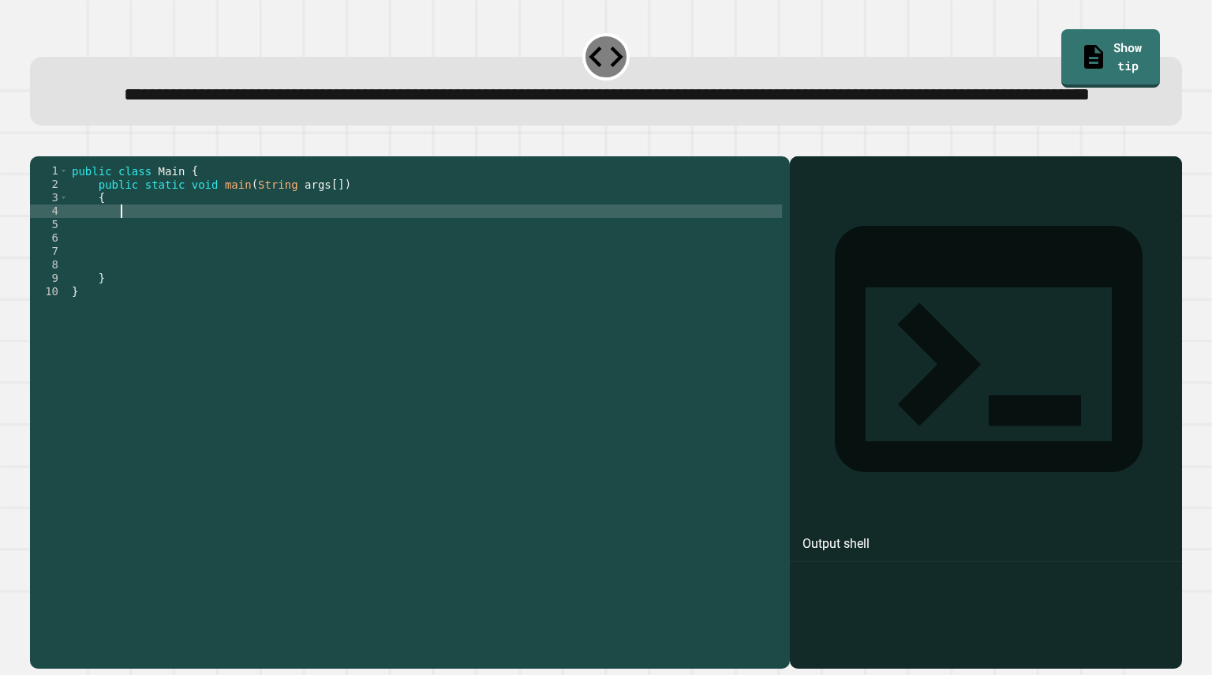
type textarea "*"
click at [150, 264] on div "public class Main { public static void main ( String args [ ]) { double = 47 } }" at bounding box center [425, 378] width 713 height 429
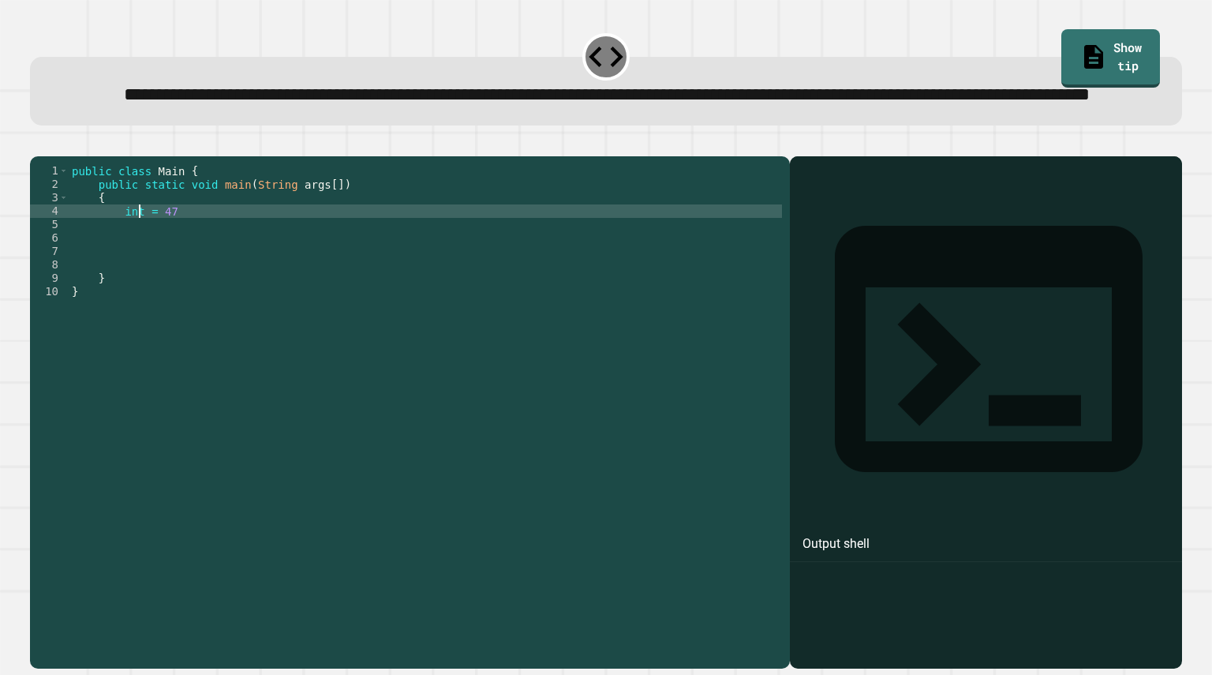
click at [170, 283] on div "public class Main { public static void main ( String args [ ]) { int = 47 } }" at bounding box center [425, 378] width 713 height 429
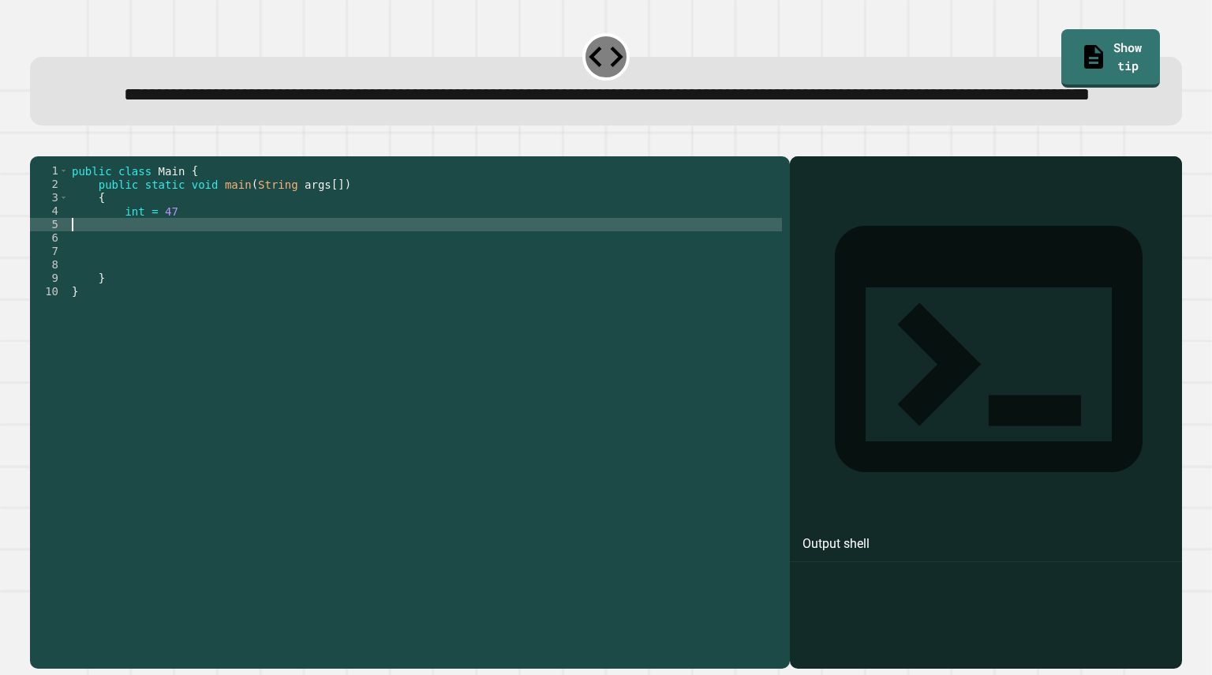
scroll to position [0, 0]
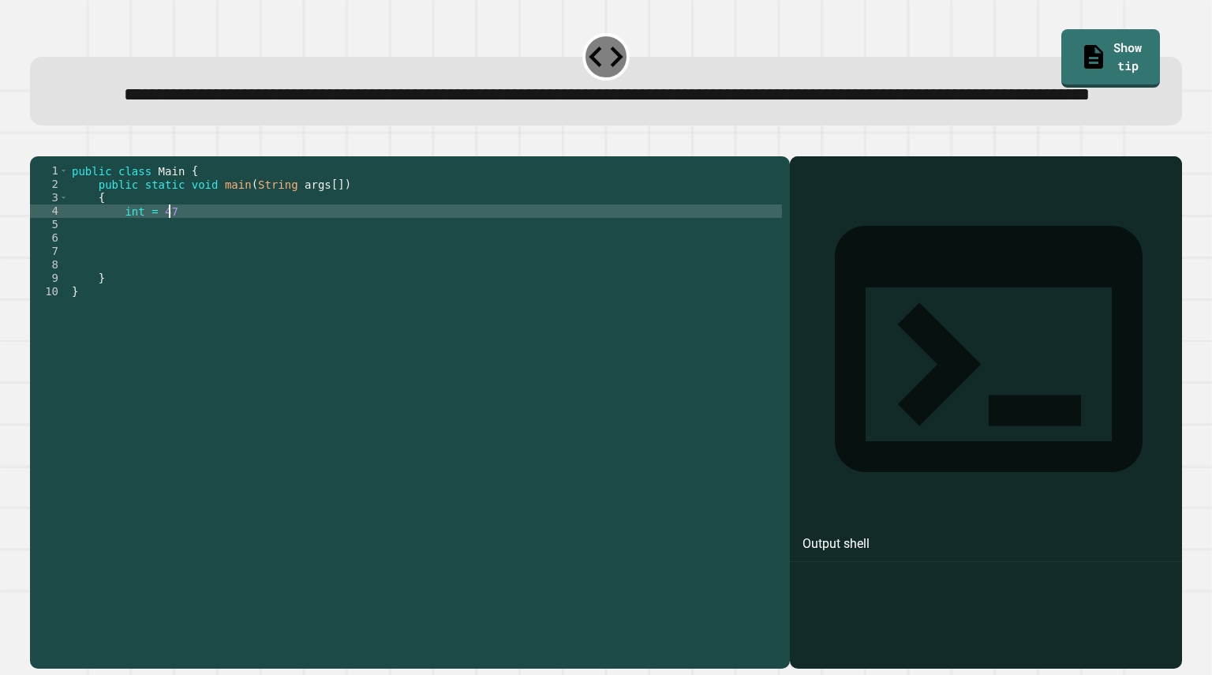
click at [184, 263] on div "public class Main { public static void main ( String args [ ]) { int = 47 } }" at bounding box center [425, 378] width 713 height 429
type textarea "*********"
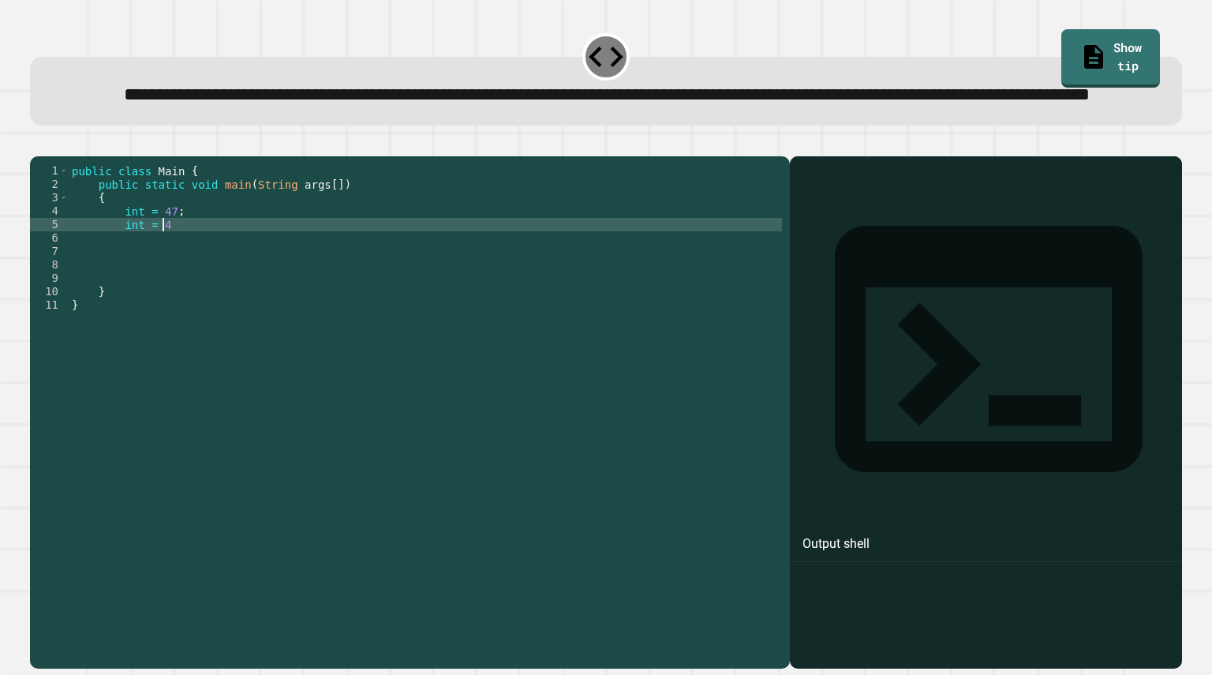
scroll to position [0, 6]
type textarea "*********"
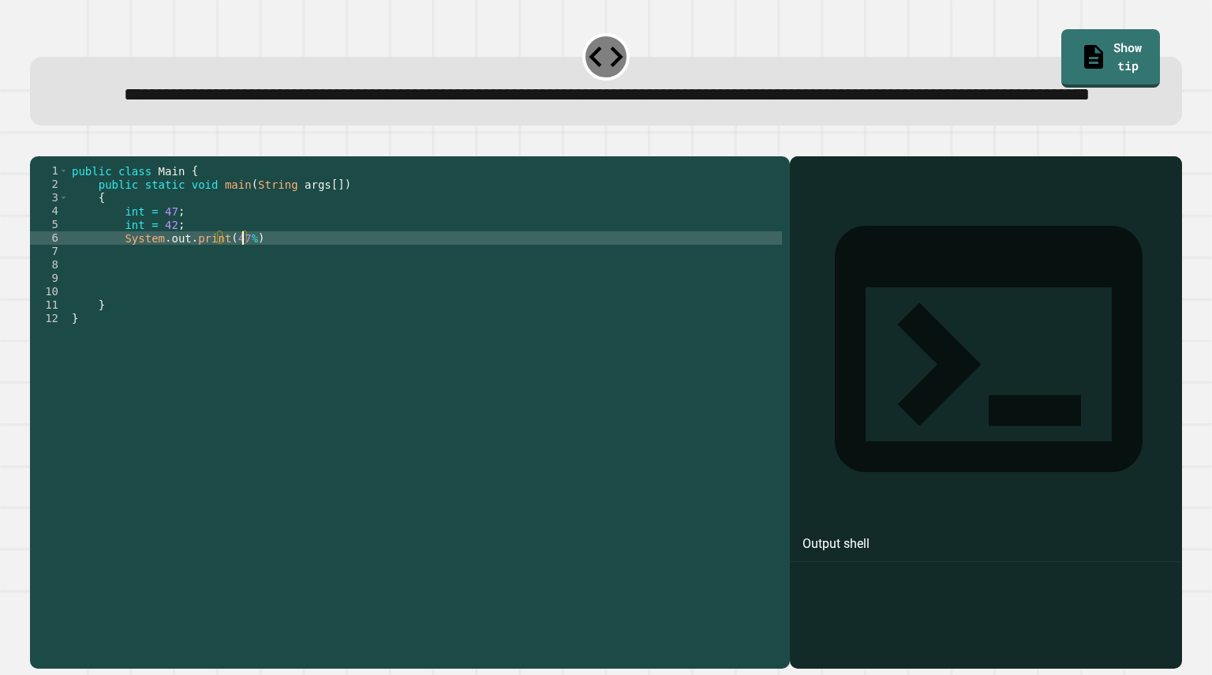
scroll to position [0, 13]
type textarea "**********"
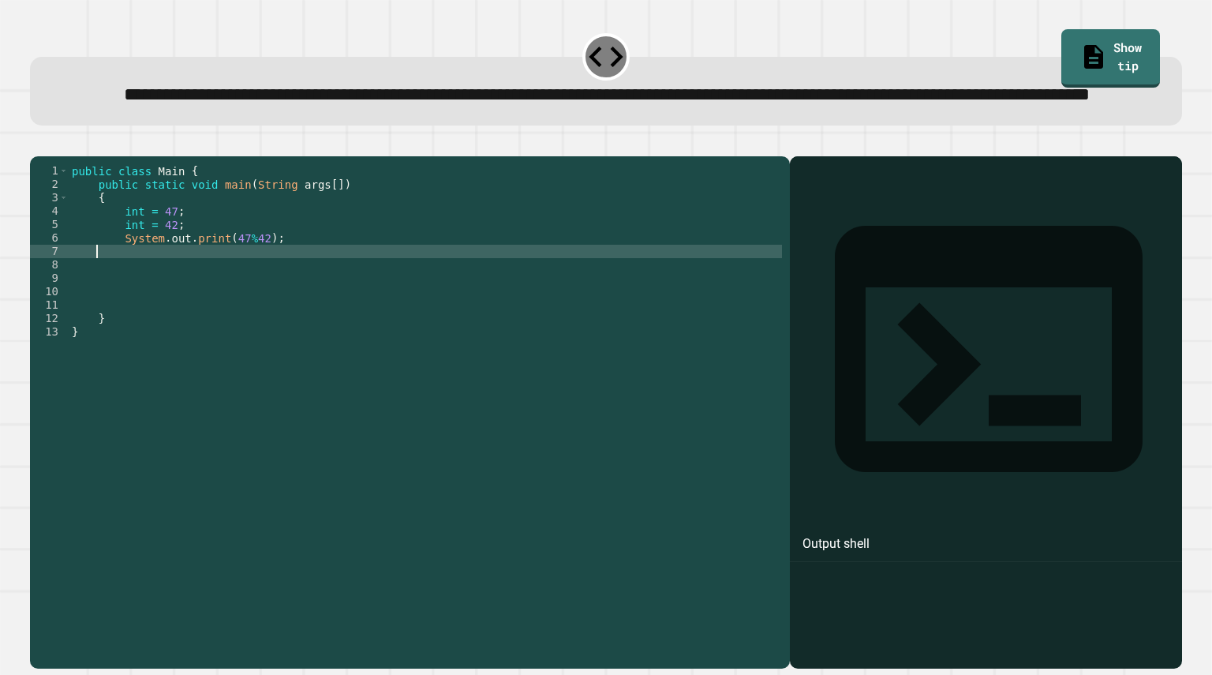
scroll to position [0, 1]
click at [38, 144] on icon "button" at bounding box center [38, 144] width 0 height 0
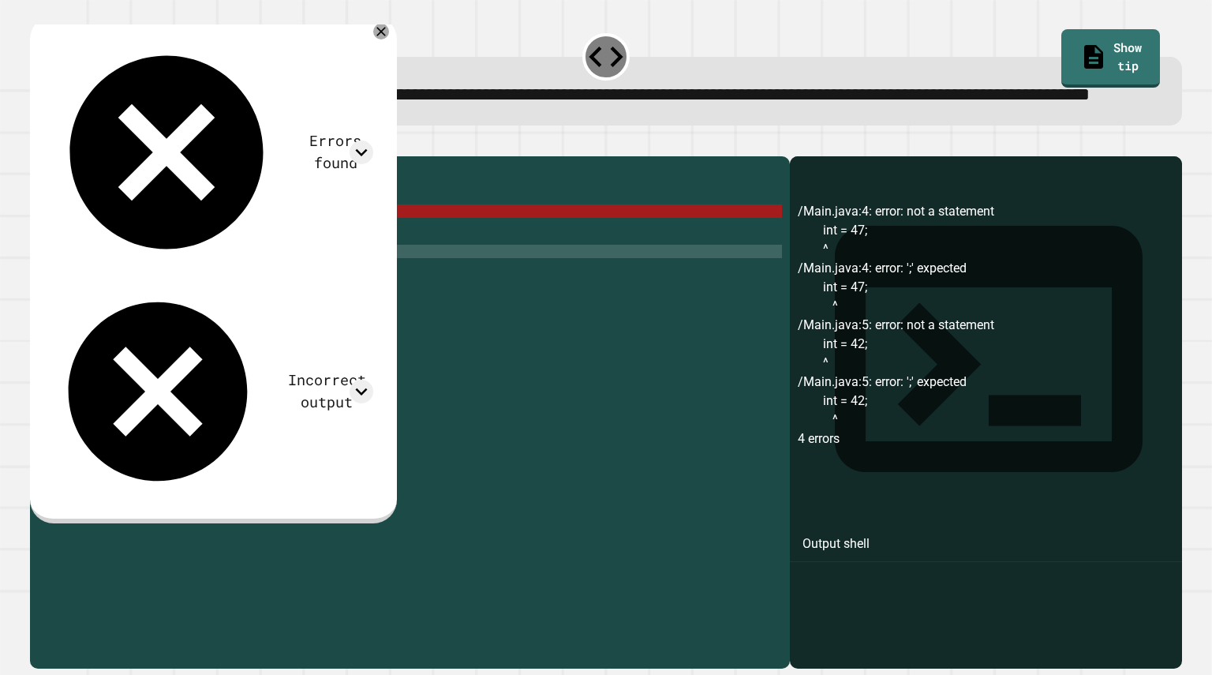
click at [221, 261] on div "public class Main { public static void main ( String args [ ]) { int = 47 ; int…" at bounding box center [425, 378] width 713 height 429
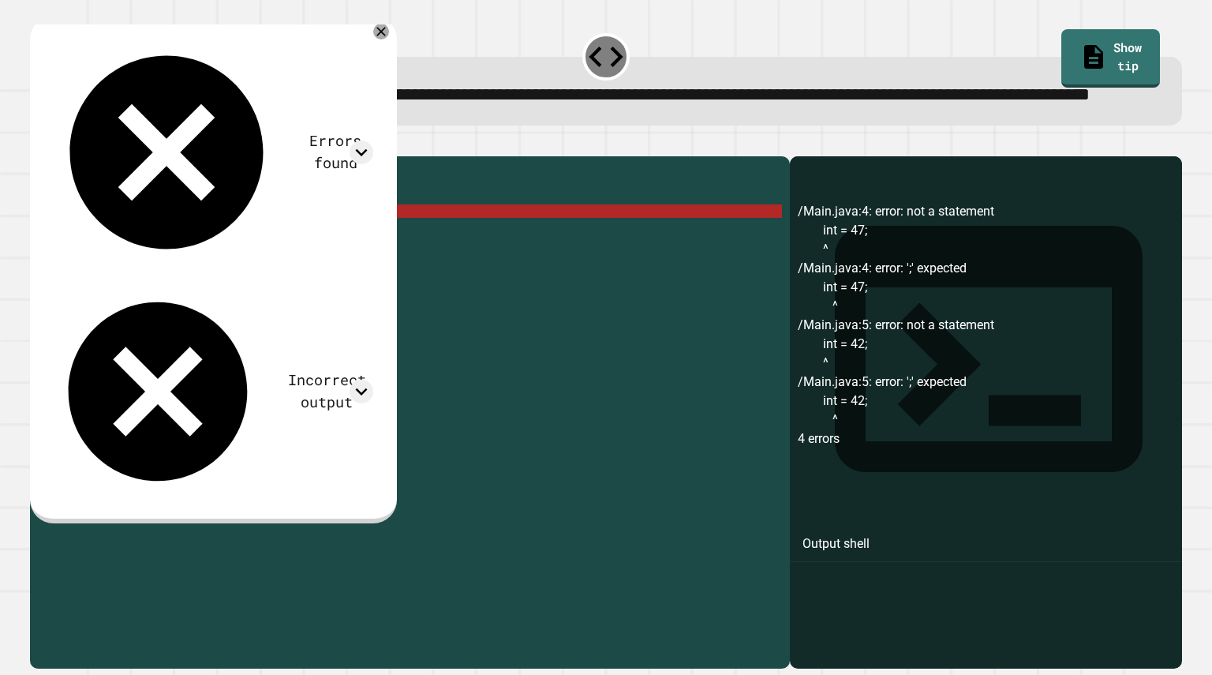
click at [141, 267] on div "public class Main { public static void main ( String args [ ]) { int = 47 ; int…" at bounding box center [425, 378] width 713 height 429
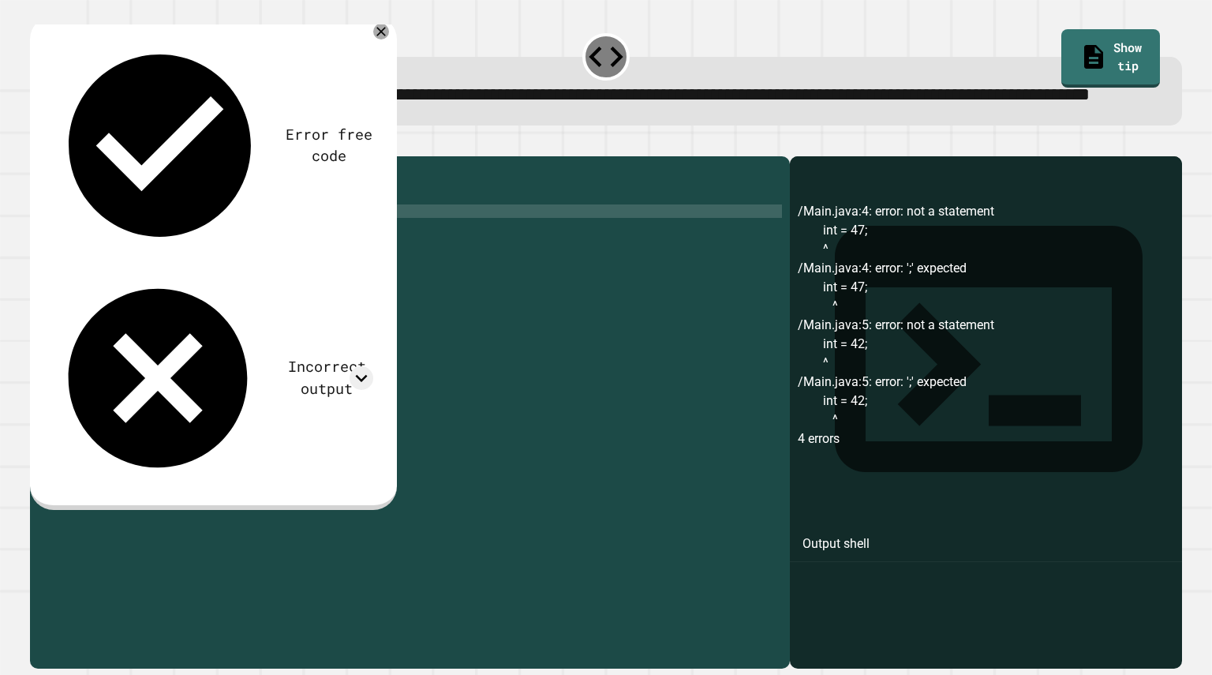
scroll to position [0, 6]
click at [150, 284] on div "public class Main { public static void main ( String args [ ]) { int x = 47 ; i…" at bounding box center [425, 378] width 713 height 429
click at [146, 283] on div "public class Main { public static void main ( String args [ ]) { int x = 47 ; i…" at bounding box center [425, 378] width 713 height 429
click at [230, 292] on div "public class Main { public static void main ( String args [ ]) { int x = 47 ; i…" at bounding box center [425, 378] width 713 height 429
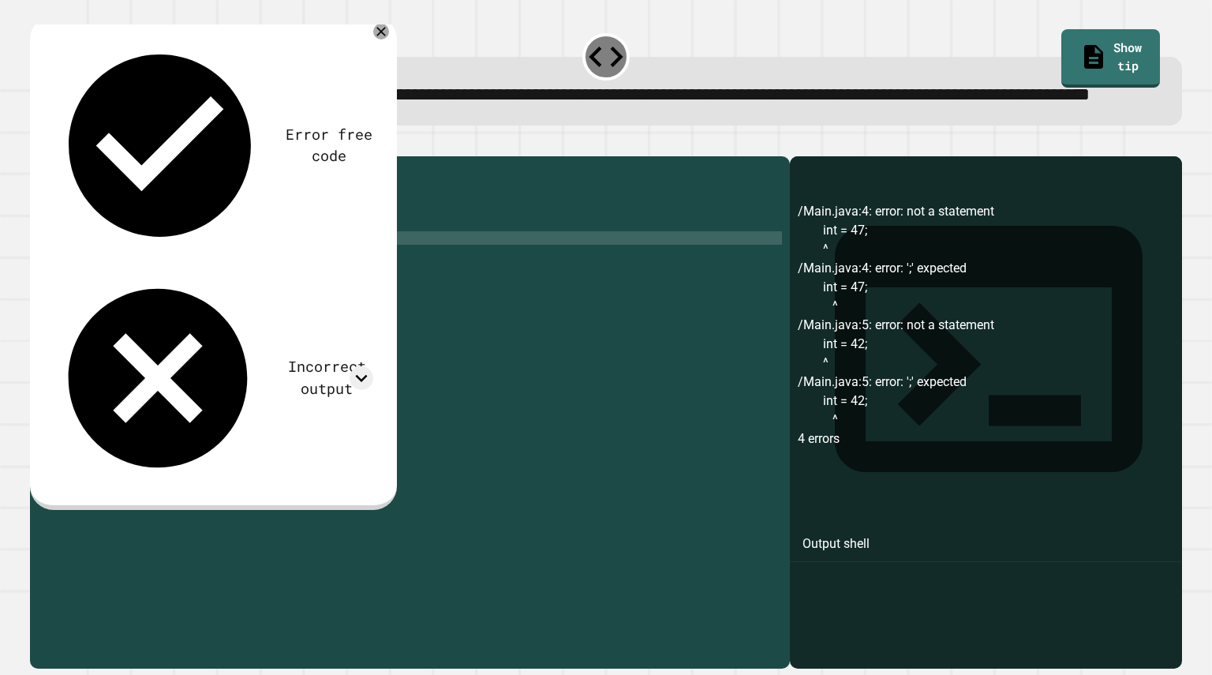
click at [230, 292] on div "public class Main { public static void main ( String args [ ]) { int x = 47 ; i…" at bounding box center [425, 378] width 713 height 429
click at [244, 293] on div "public class Main { public static void main ( String args [ ]) { int x = 47 ; i…" at bounding box center [425, 378] width 713 height 429
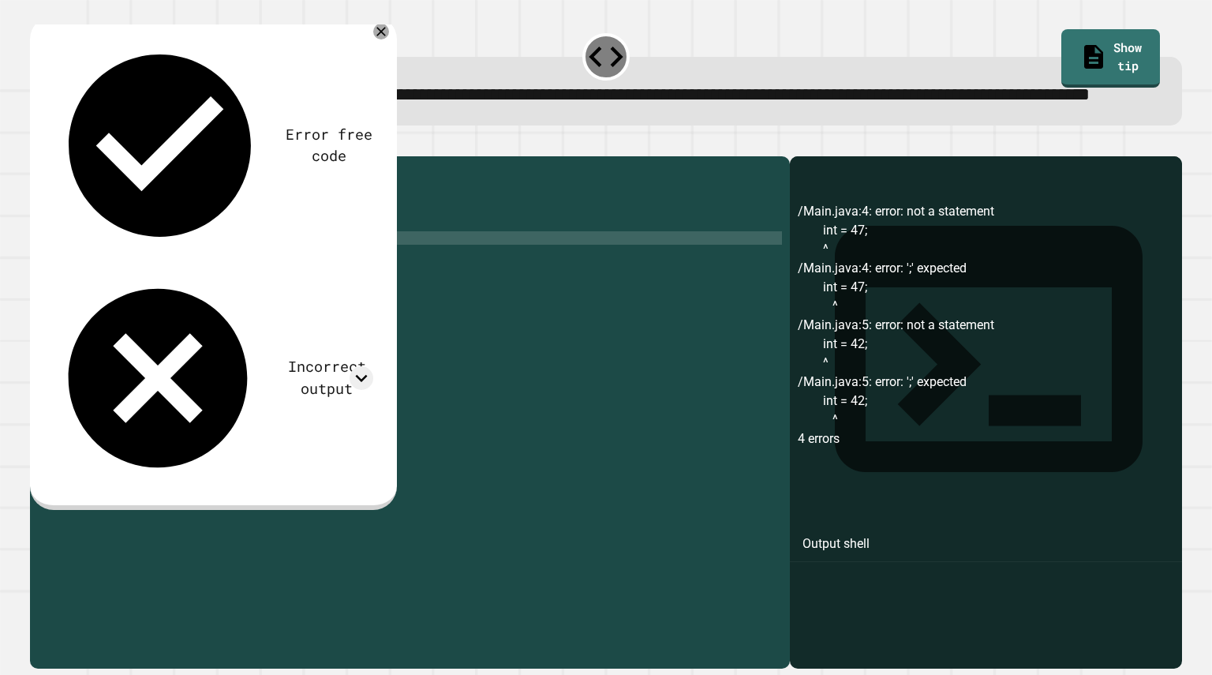
click at [38, 144] on icon "button" at bounding box center [38, 144] width 0 height 0
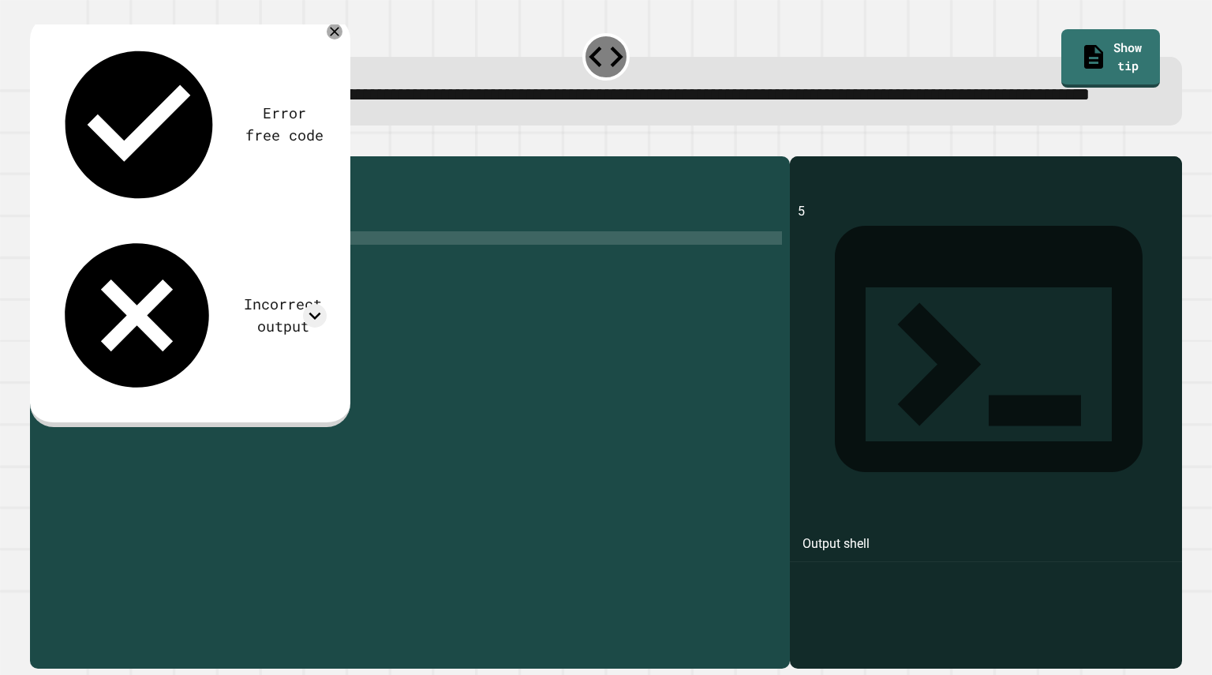
click at [239, 293] on div "Incorrect output" at bounding box center [282, 314] width 87 height 43
click at [314, 304] on icon at bounding box center [315, 316] width 24 height 24
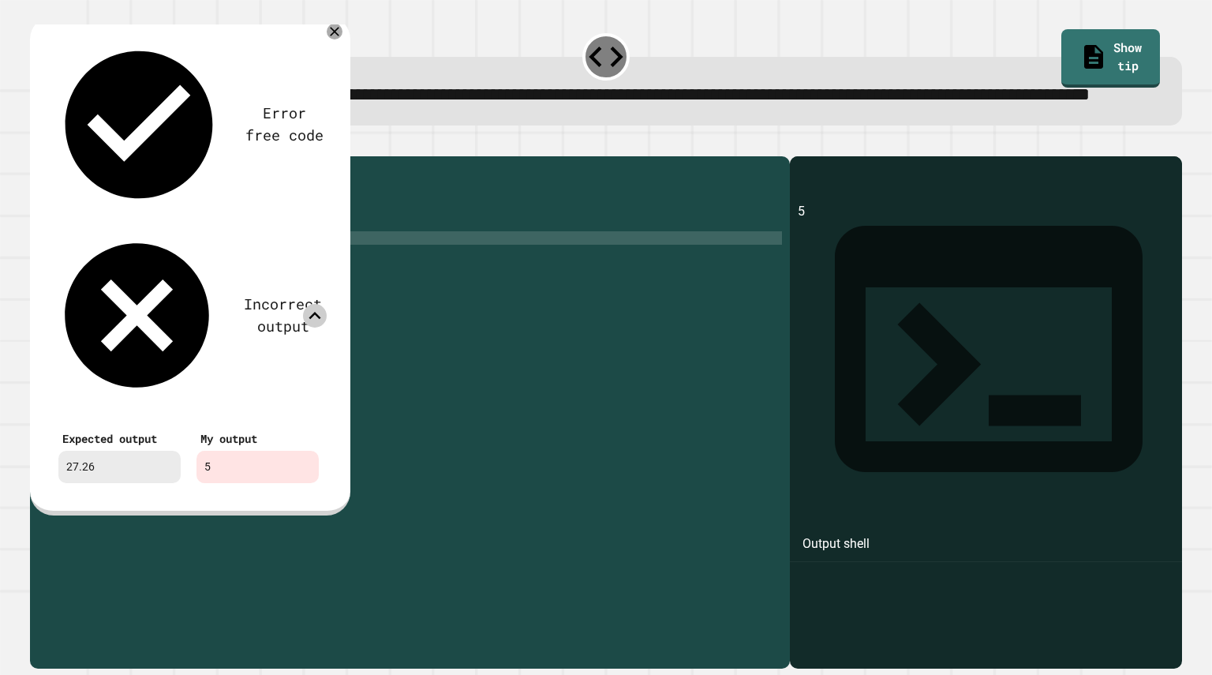
click at [318, 304] on icon at bounding box center [315, 316] width 24 height 24
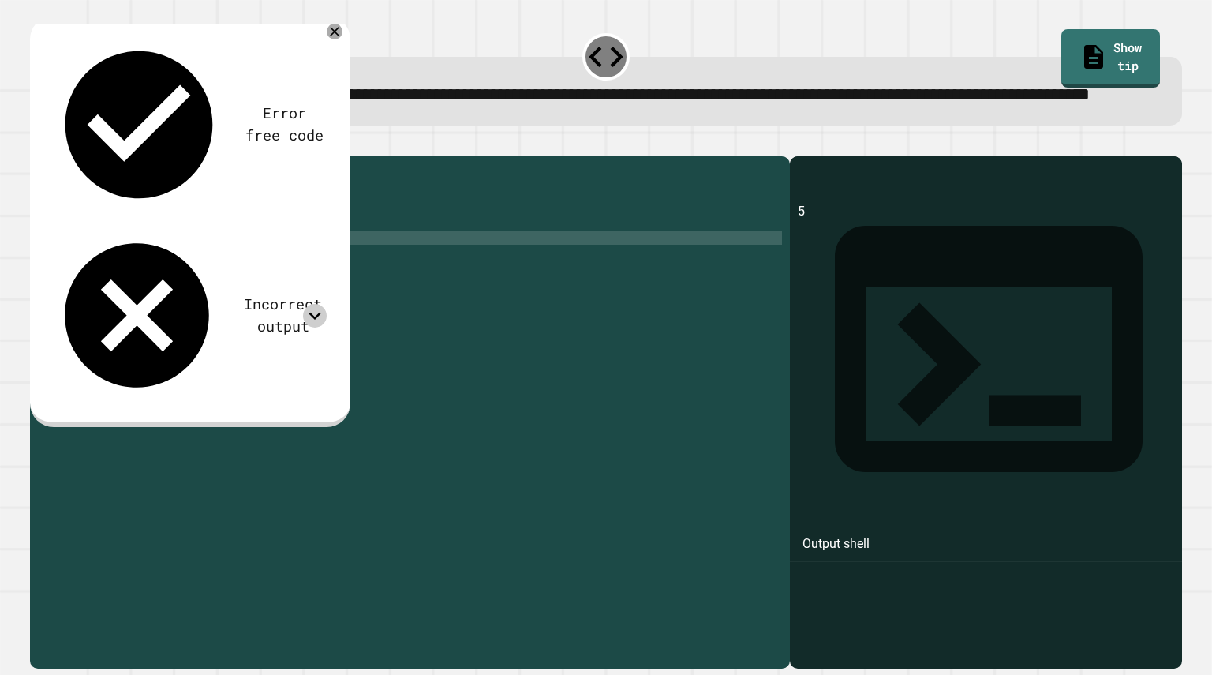
click at [234, 291] on div "public class Main { public static void main ( String args [ ]) { int x = 47 ; i…" at bounding box center [425, 378] width 713 height 429
click at [230, 290] on div "public class Main { public static void main ( String args [ ]) { int x = 47 ; i…" at bounding box center [425, 378] width 713 height 429
click at [237, 290] on div "public class Main { public static void main ( String args [ ]) { int x = 47 ; i…" at bounding box center [425, 378] width 713 height 429
click at [38, 144] on button "button" at bounding box center [38, 144] width 0 height 0
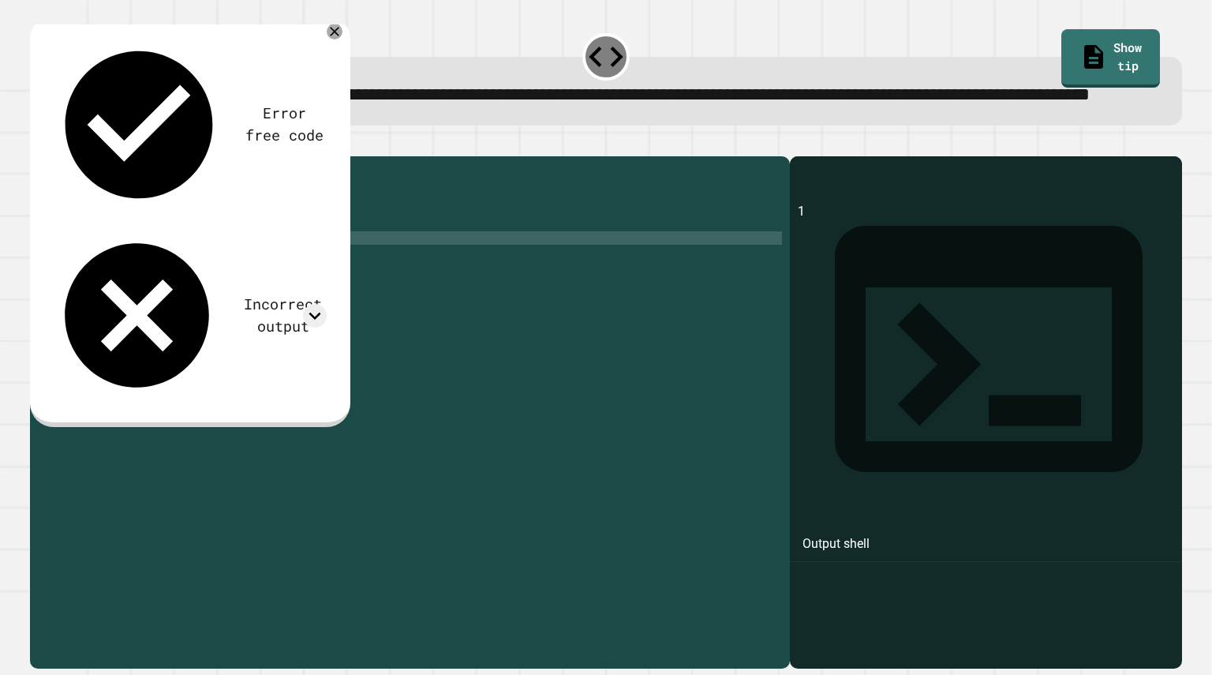
click at [200, 137] on div "Error free code 1 Incorrect output Expected output 27.26 My output 1" at bounding box center [189, 219] width 292 height 382
click at [310, 103] on div "Error free code 1 Incorrect output Expected output 27.26 My output 1" at bounding box center [189, 219] width 292 height 382
click at [310, 304] on icon at bounding box center [315, 316] width 24 height 24
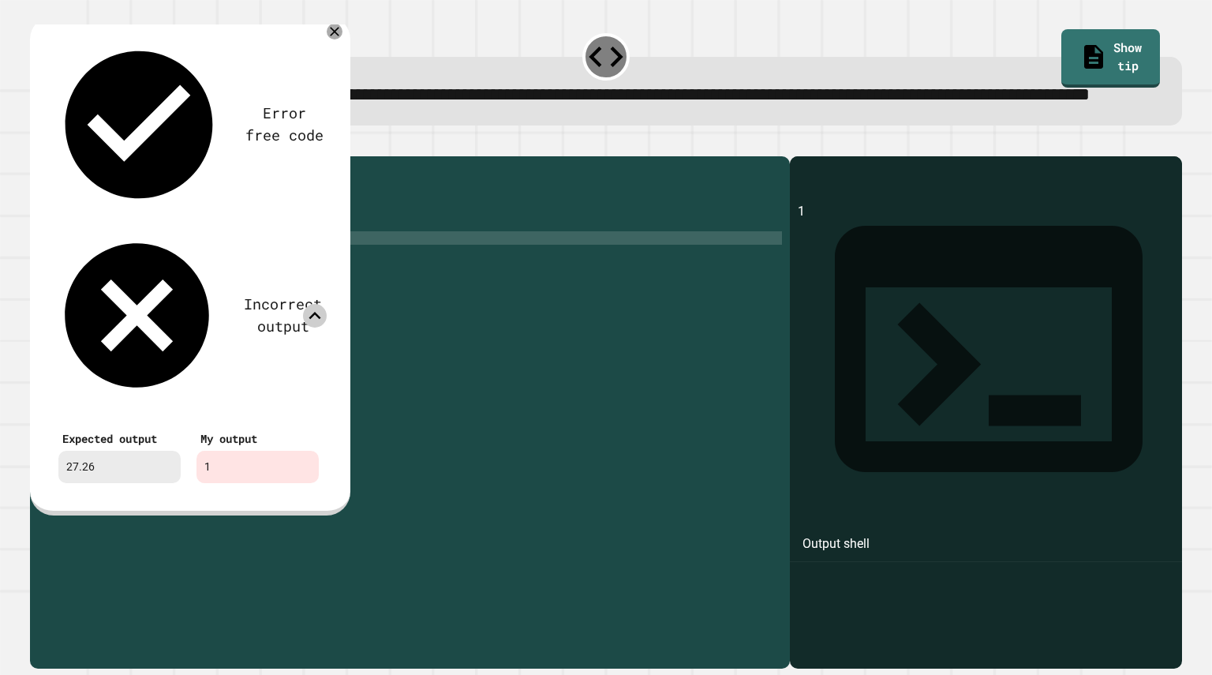
click at [312, 304] on icon at bounding box center [315, 316] width 24 height 24
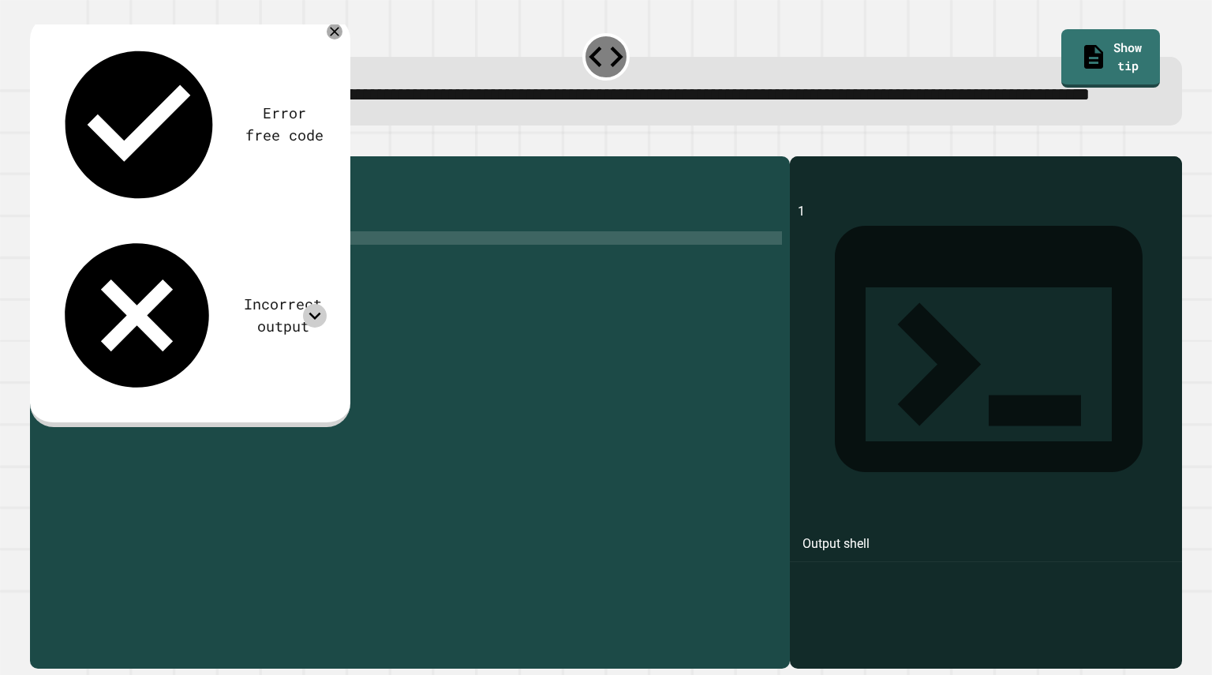
click at [230, 297] on div "public class Main { public static void main ( String args [ ]) { int x = 47 ; i…" at bounding box center [425, 378] width 713 height 429
click at [240, 295] on div "public class Main { public static void main ( String args [ ]) { int x = 47 ; i…" at bounding box center [425, 378] width 713 height 429
click at [134, 275] on div "public class Main { public static void main ( String args [ ]) { int x = 47 ; i…" at bounding box center [425, 378] width 713 height 429
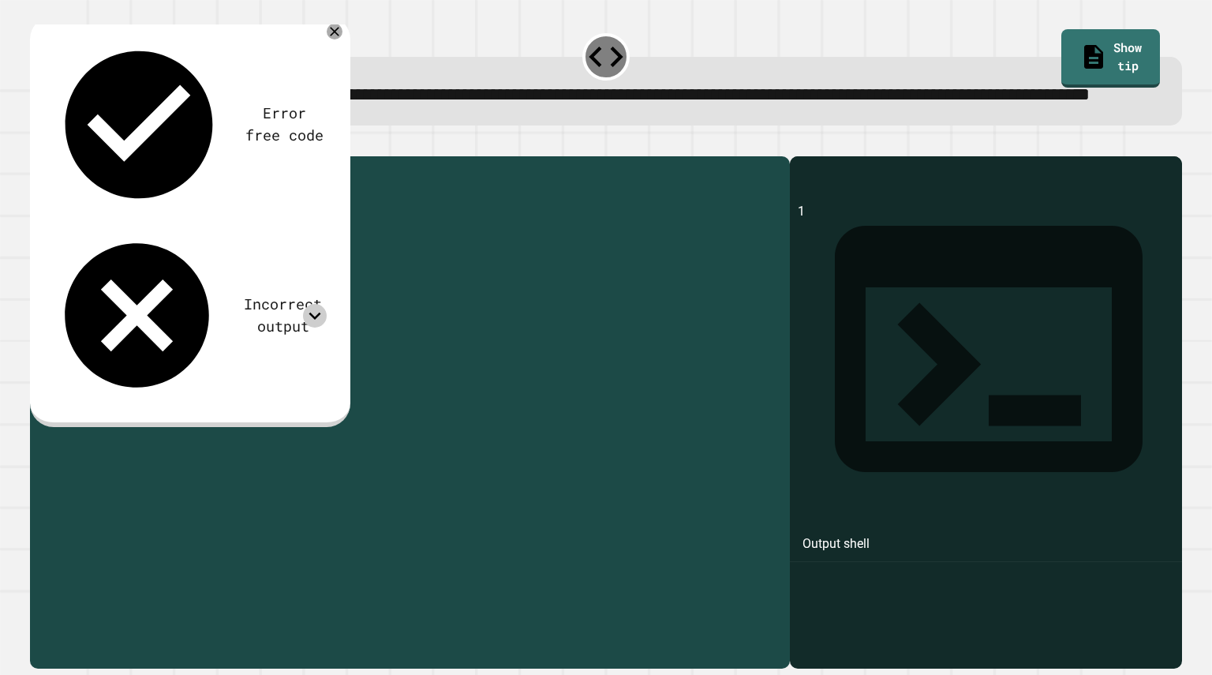
click at [134, 275] on div "public class Main { public static void main ( String args [ ]) { int x = 47 ; i…" at bounding box center [425, 378] width 713 height 429
click at [130, 263] on div "public class Main { public static void main ( String args [ ]) { int x = 47 ; d…" at bounding box center [425, 378] width 713 height 429
click at [38, 144] on icon "button" at bounding box center [38, 144] width 0 height 0
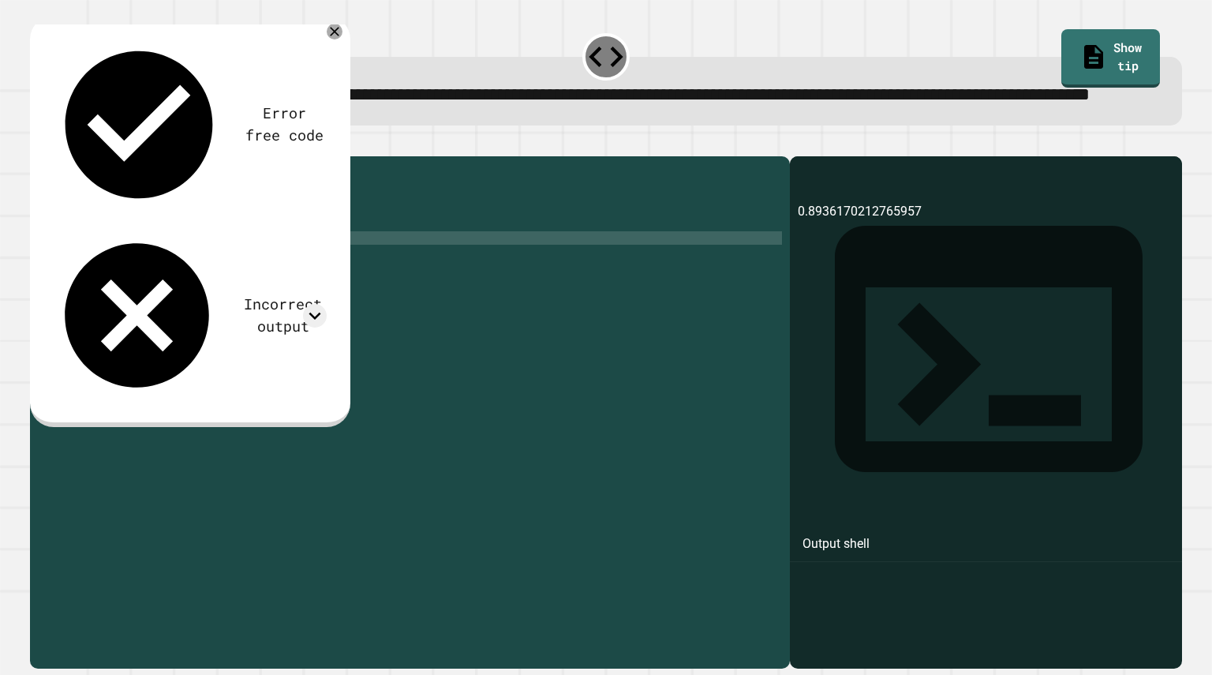
click at [230, 288] on div "public class Main { public static void main ( String args [ ]) { double x = 47 …" at bounding box center [425, 378] width 713 height 429
click at [243, 293] on div "public class Main { public static void main ( String args [ ]) { double x = 47 …" at bounding box center [425, 378] width 713 height 429
click at [239, 293] on div "Incorrect output" at bounding box center [282, 314] width 87 height 43
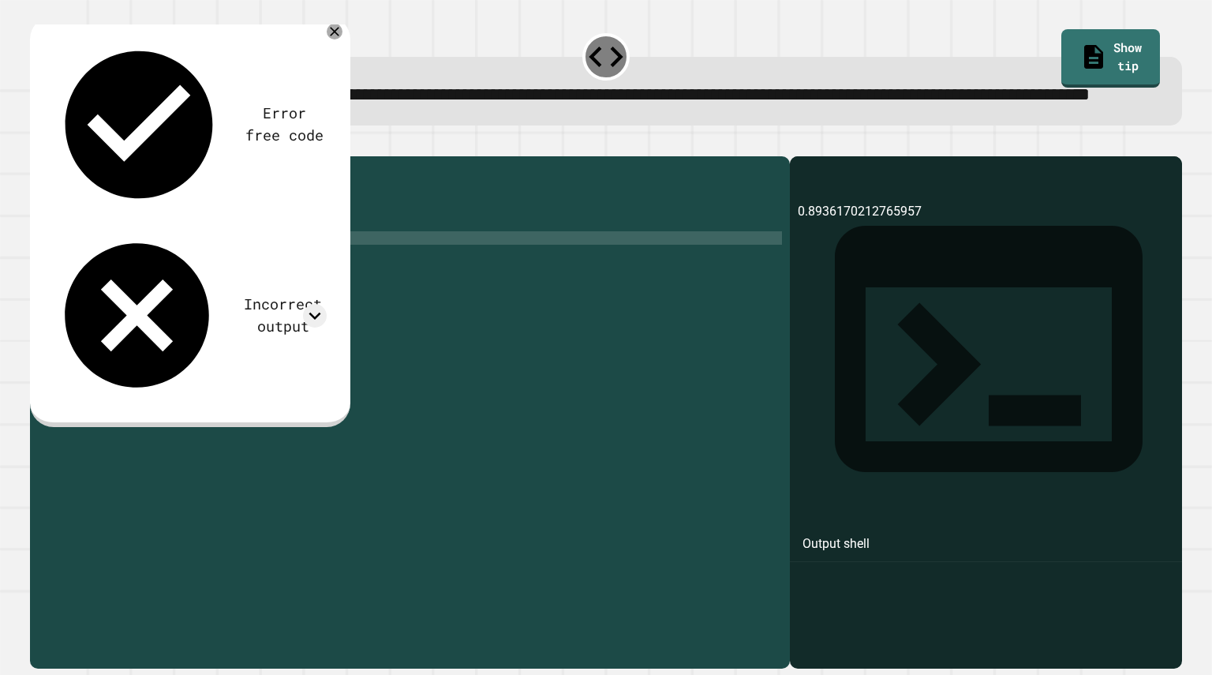
click at [38, 144] on icon "button" at bounding box center [38, 144] width 0 height 0
click at [231, 300] on div "public class Main { public static void main ( String args [ ]) { double x = 47 …" at bounding box center [425, 378] width 713 height 429
click at [234, 292] on div "public class Main { public static void main ( String args [ ]) { double x = 47 …" at bounding box center [425, 378] width 713 height 429
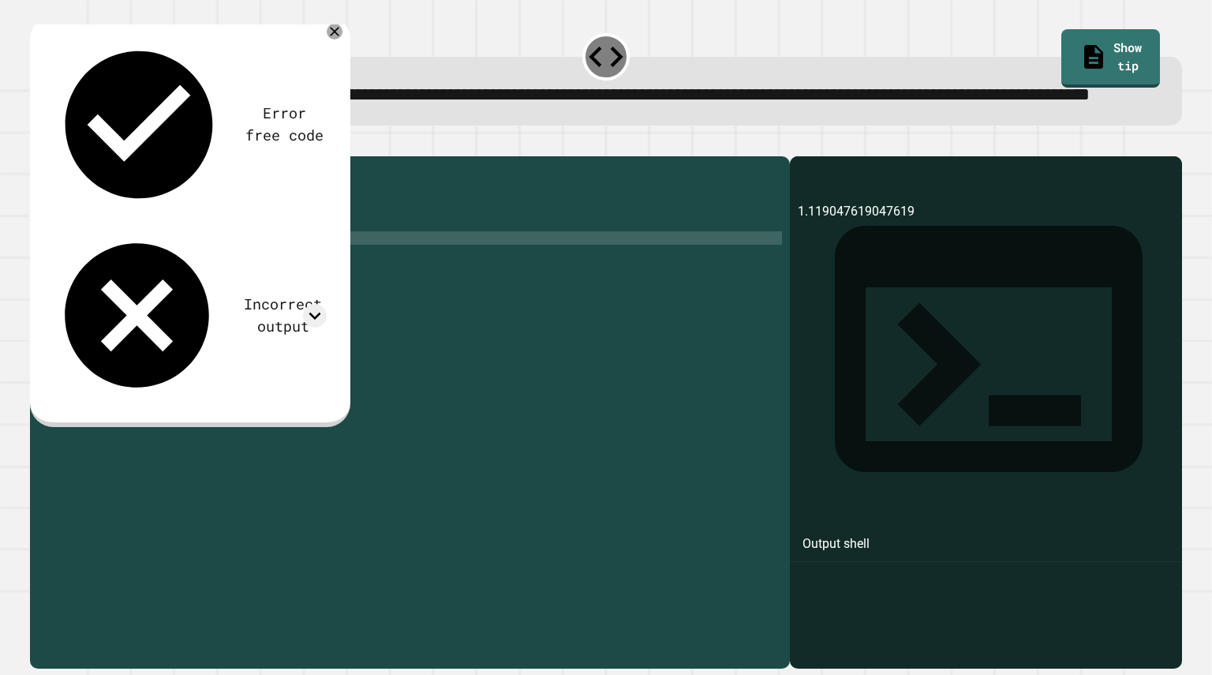
click at [52, 159] on icon "button" at bounding box center [48, 153] width 9 height 11
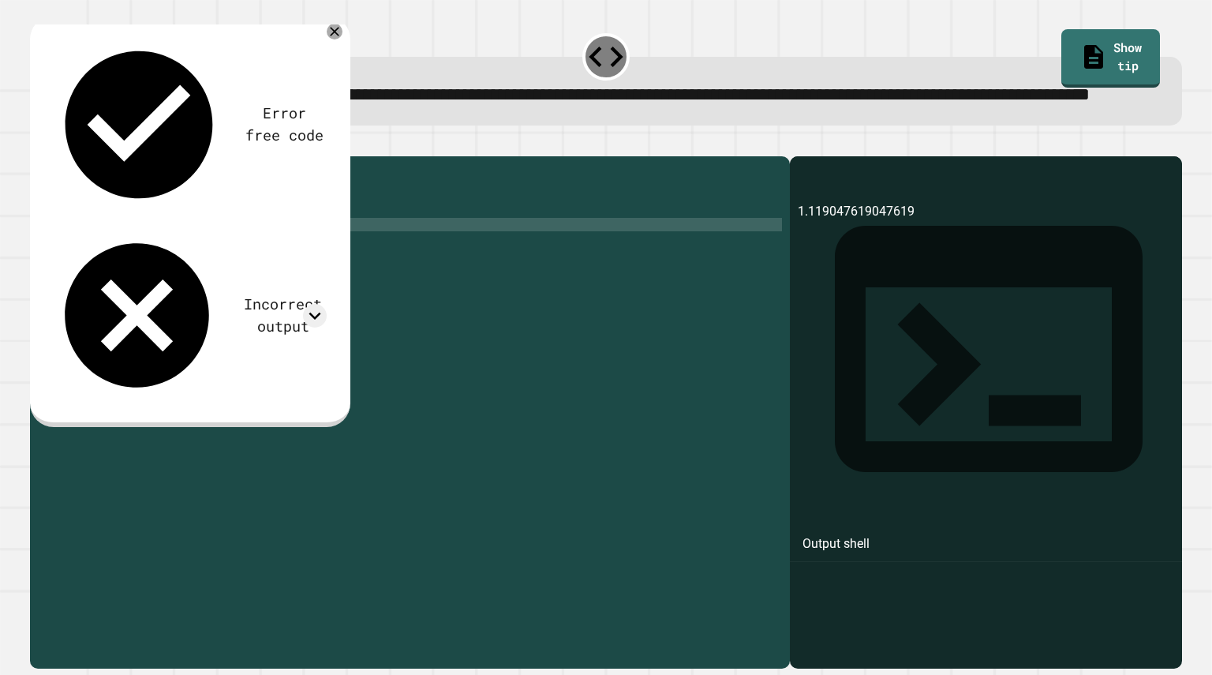
click at [237, 275] on div "public class Main { public static void main ( String args [ ]) { double x = 47 …" at bounding box center [425, 378] width 713 height 429
type textarea "**********"
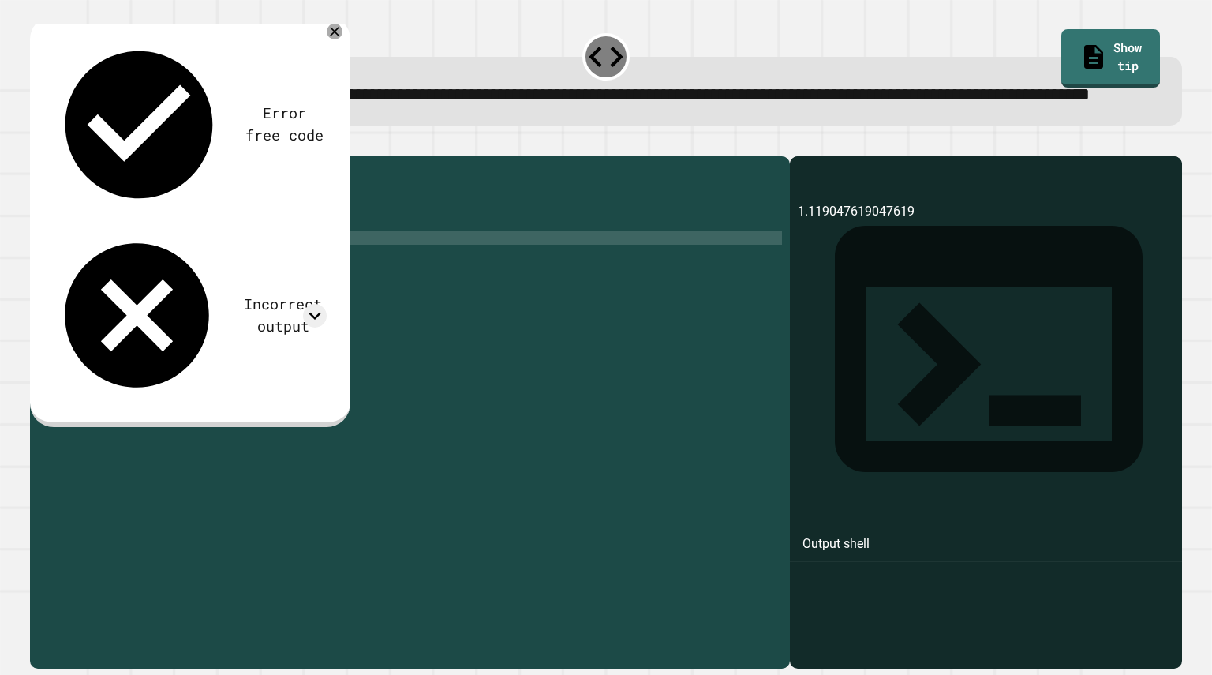
scroll to position [0, 9]
type textarea "**********"
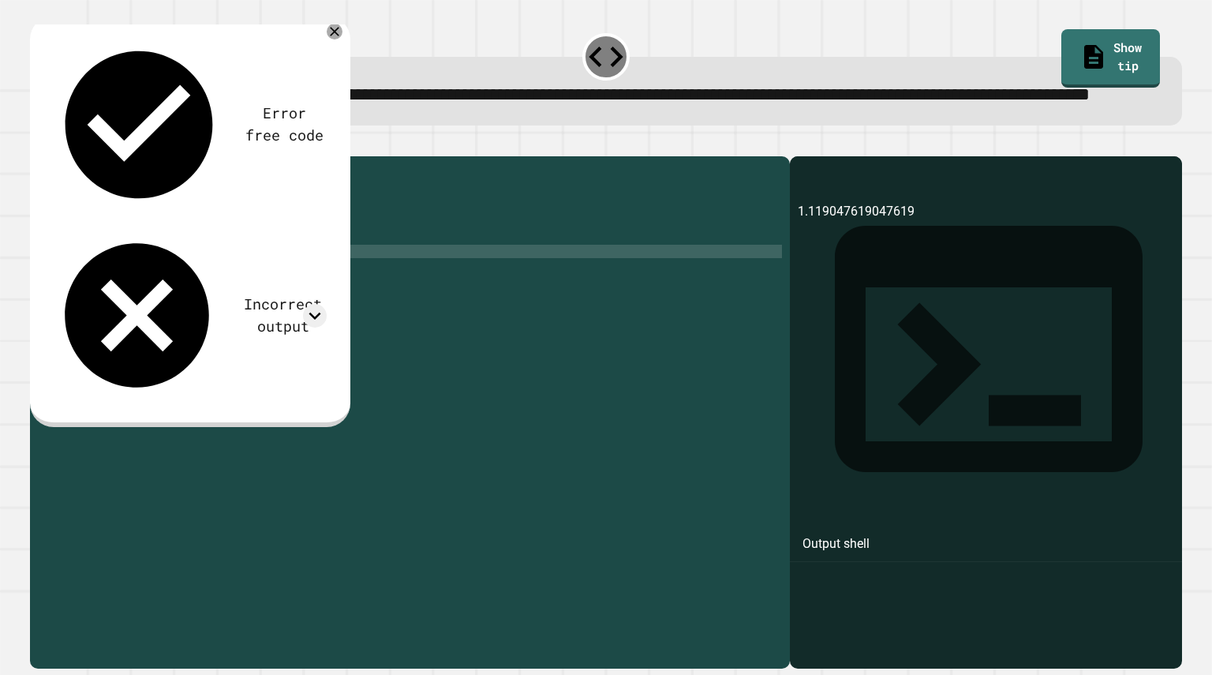
scroll to position [0, 2]
click at [240, 322] on div "public class Main { public static void main ( String args [ ]) { double x = 47 …" at bounding box center [425, 378] width 713 height 429
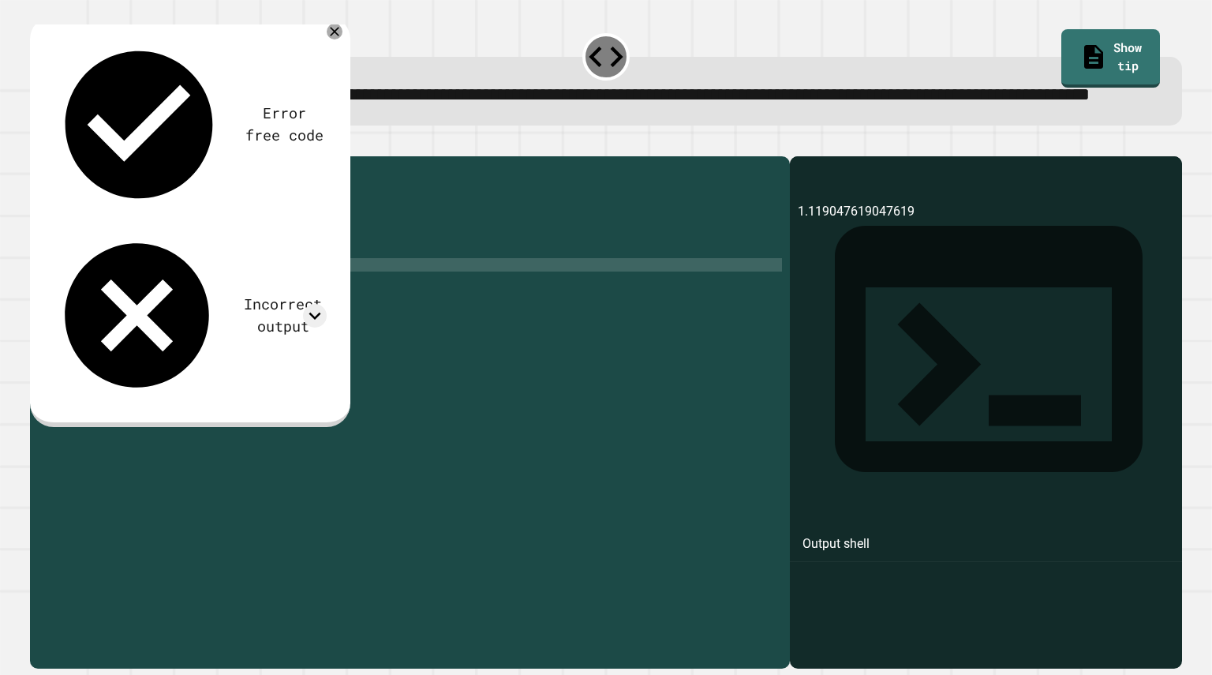
scroll to position [0, 14]
type textarea "**********"
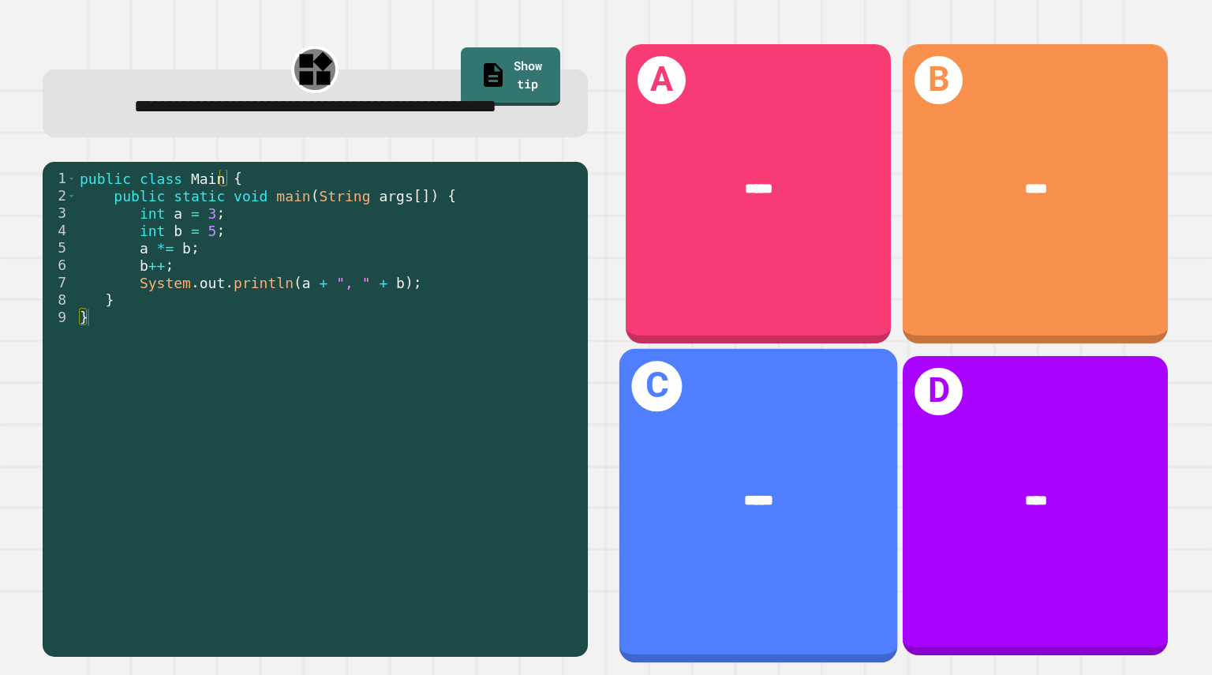
click at [787, 438] on div "C *****" at bounding box center [758, 505] width 278 height 314
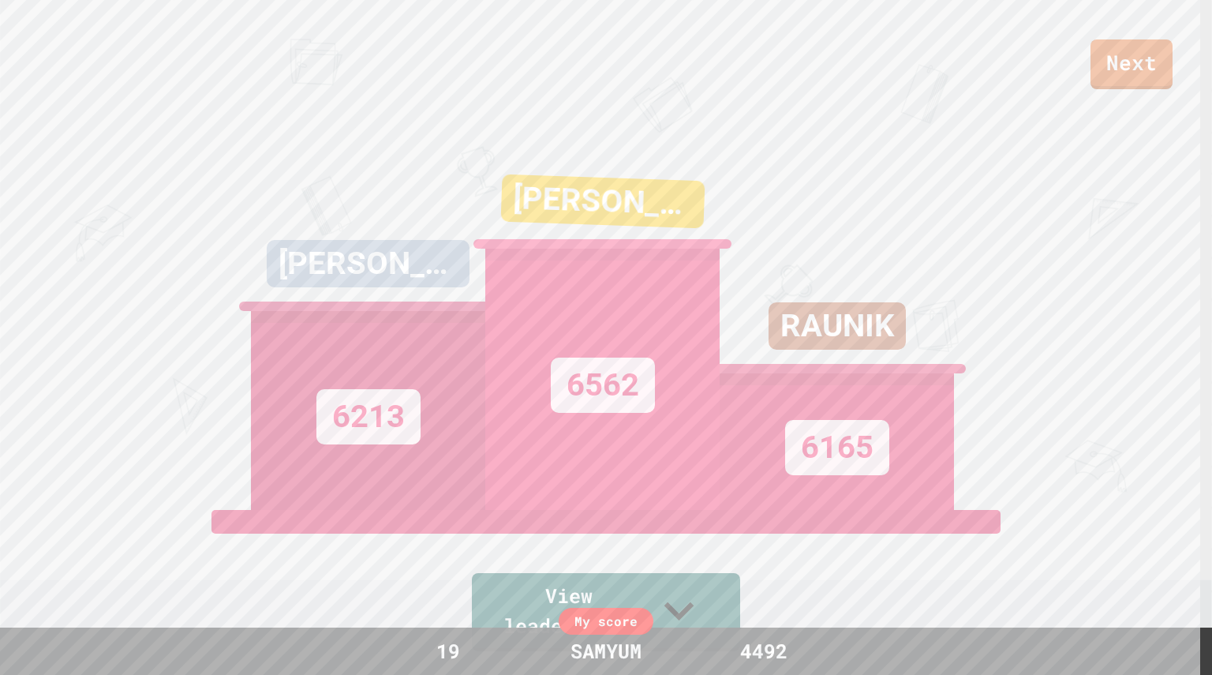
click at [593, 622] on div "My score" at bounding box center [606, 620] width 95 height 27
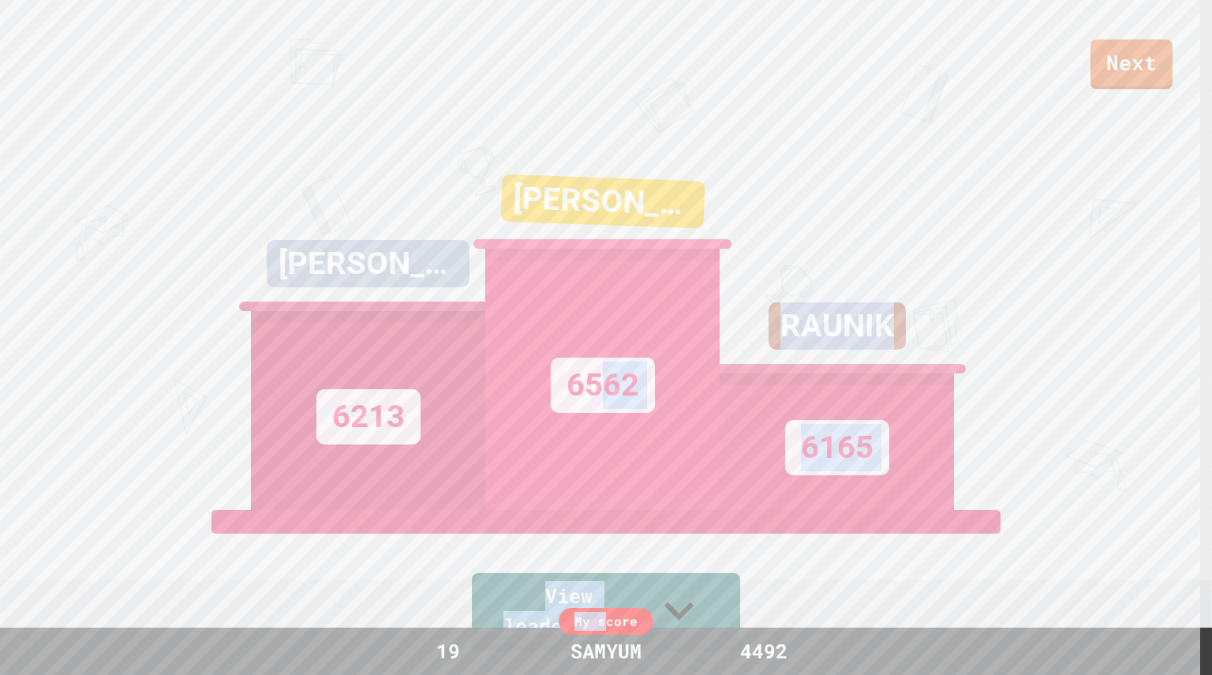
drag, startPoint x: 605, startPoint y: 617, endPoint x: 589, endPoint y: 512, distance: 106.2
click at [589, 512] on div "Next [PERSON_NAME] 6213 [PERSON_NAME] 6562 RAUNIK 6165 View leaderboard Leaderb…" at bounding box center [606, 337] width 1212 height 675
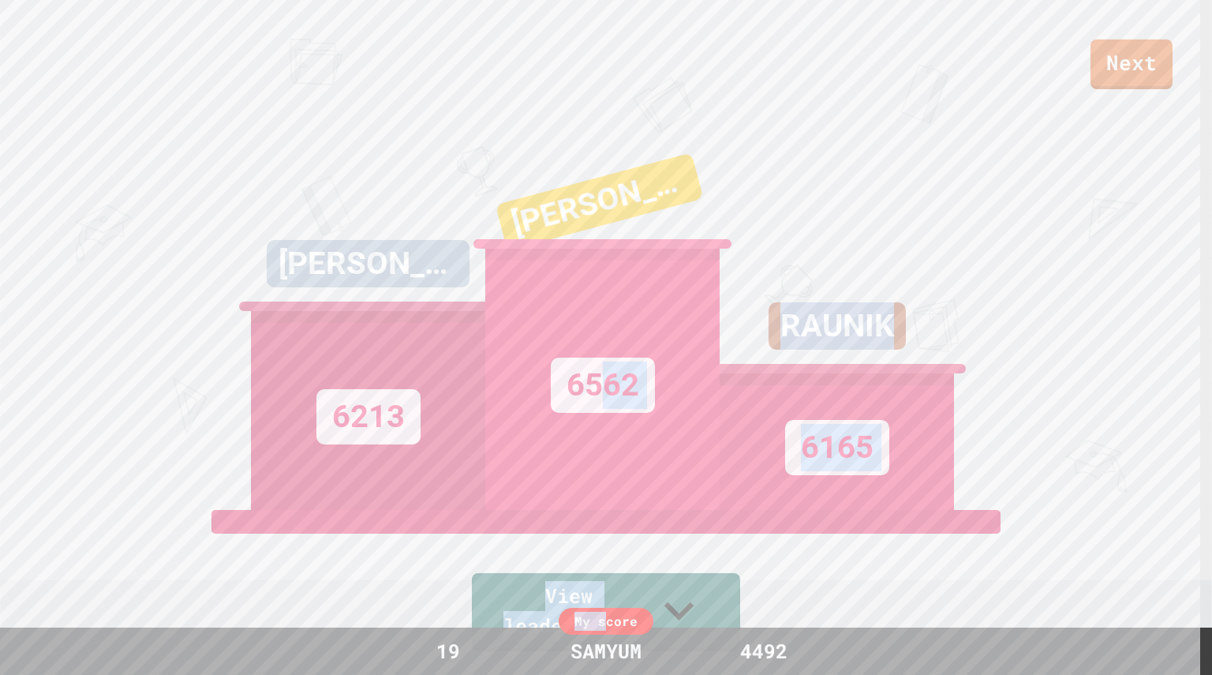
click at [723, 580] on div "View leaderboard" at bounding box center [606, 580] width 268 height 141
